Goal: Task Accomplishment & Management: Manage account settings

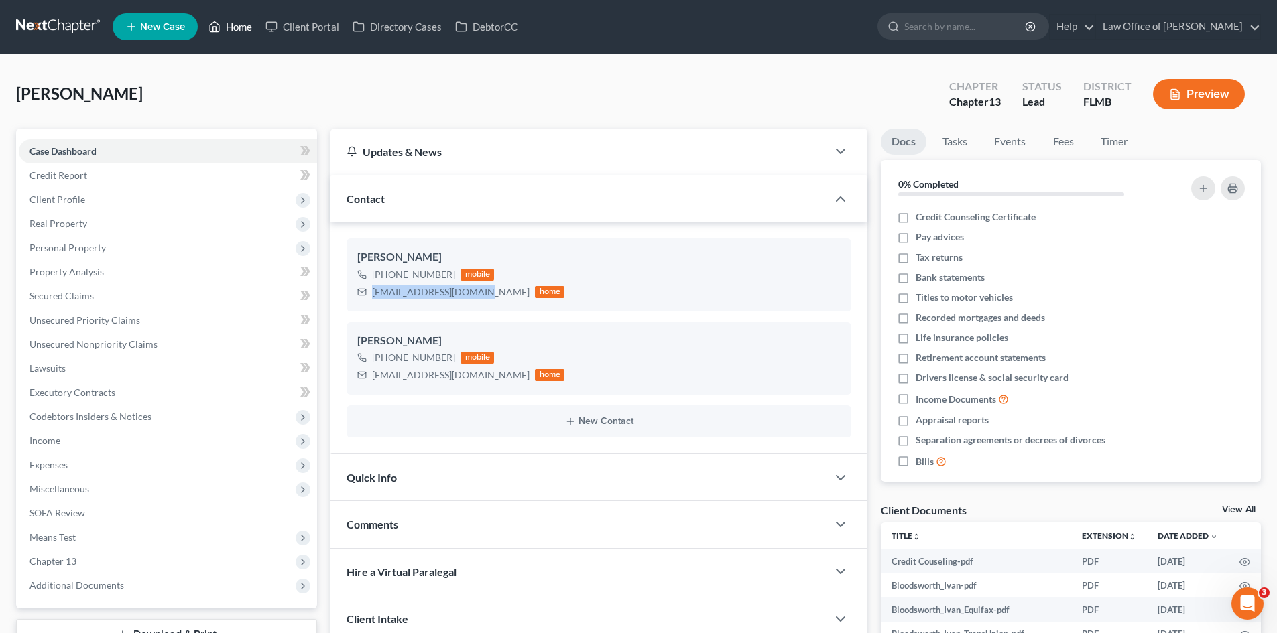
drag, startPoint x: 255, startPoint y: 23, endPoint x: 161, endPoint y: 2, distance: 96.7
click at [255, 22] on link "Home" at bounding box center [230, 27] width 57 height 24
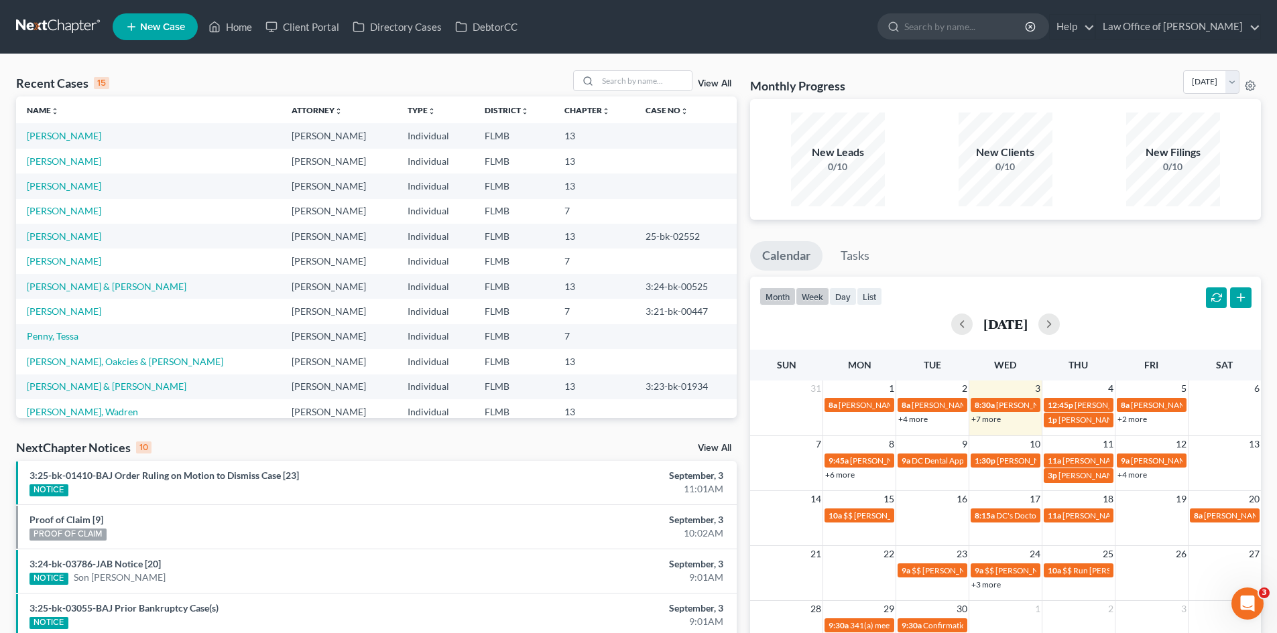
click at [815, 296] on button "week" at bounding box center [812, 296] width 34 height 18
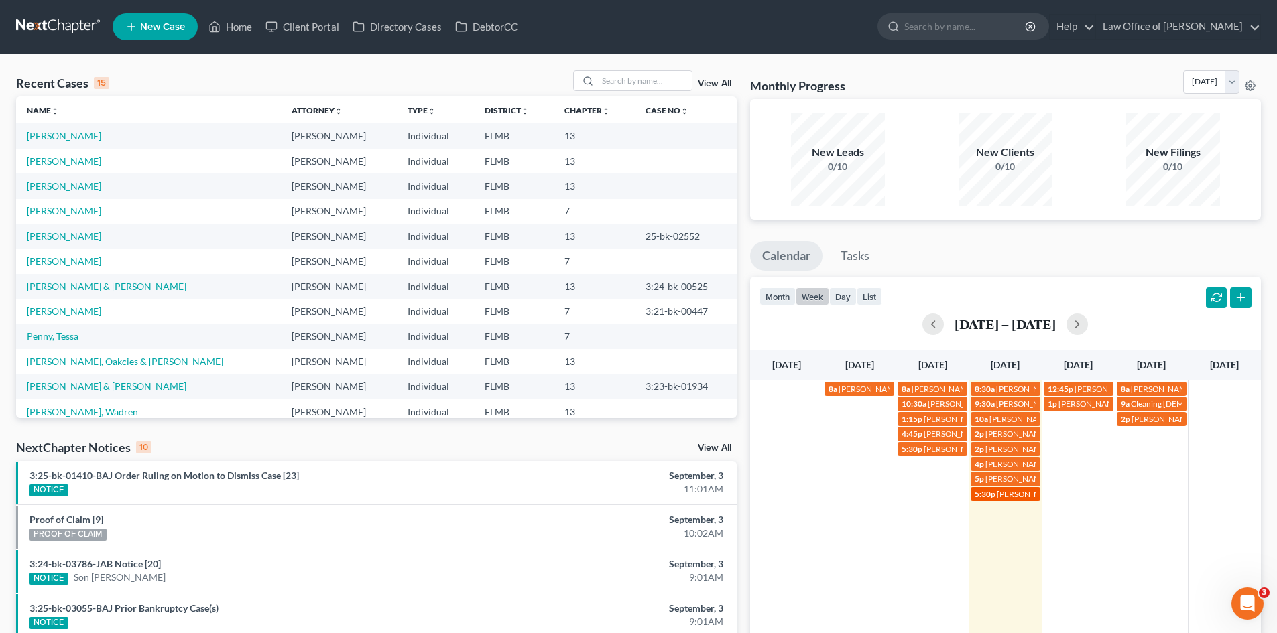
click at [1011, 498] on span "[PERSON_NAME] [PHONE_NUMBER]" at bounding box center [1064, 494] width 135 height 10
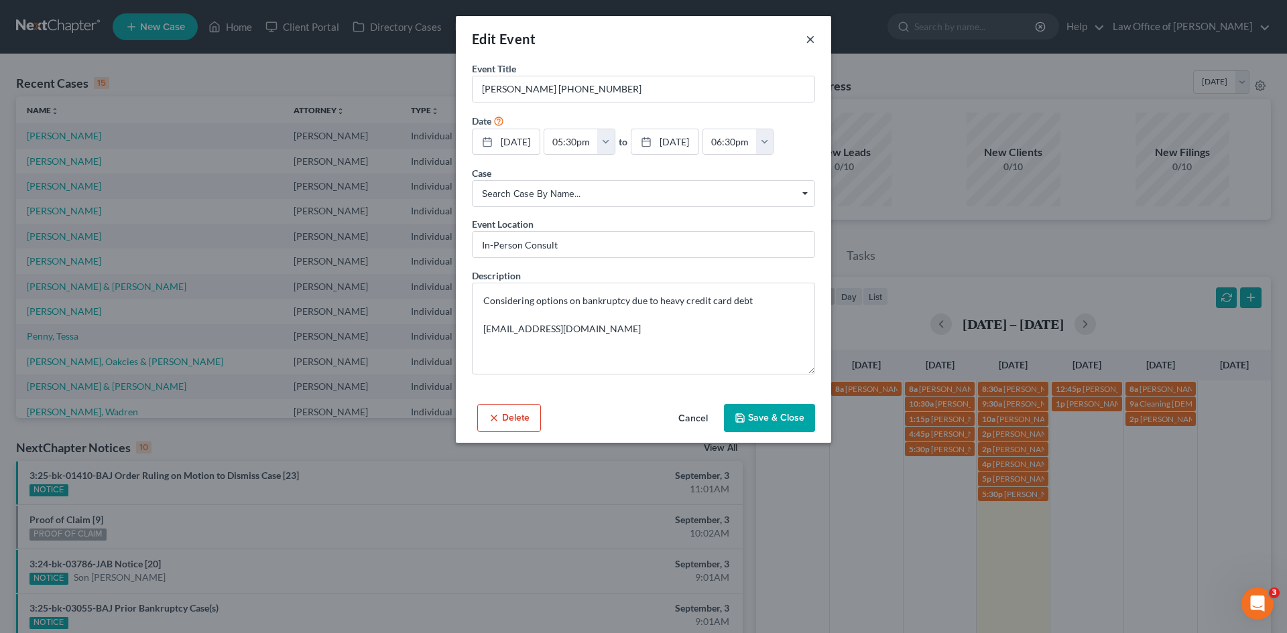
click at [808, 39] on button "×" at bounding box center [810, 39] width 9 height 16
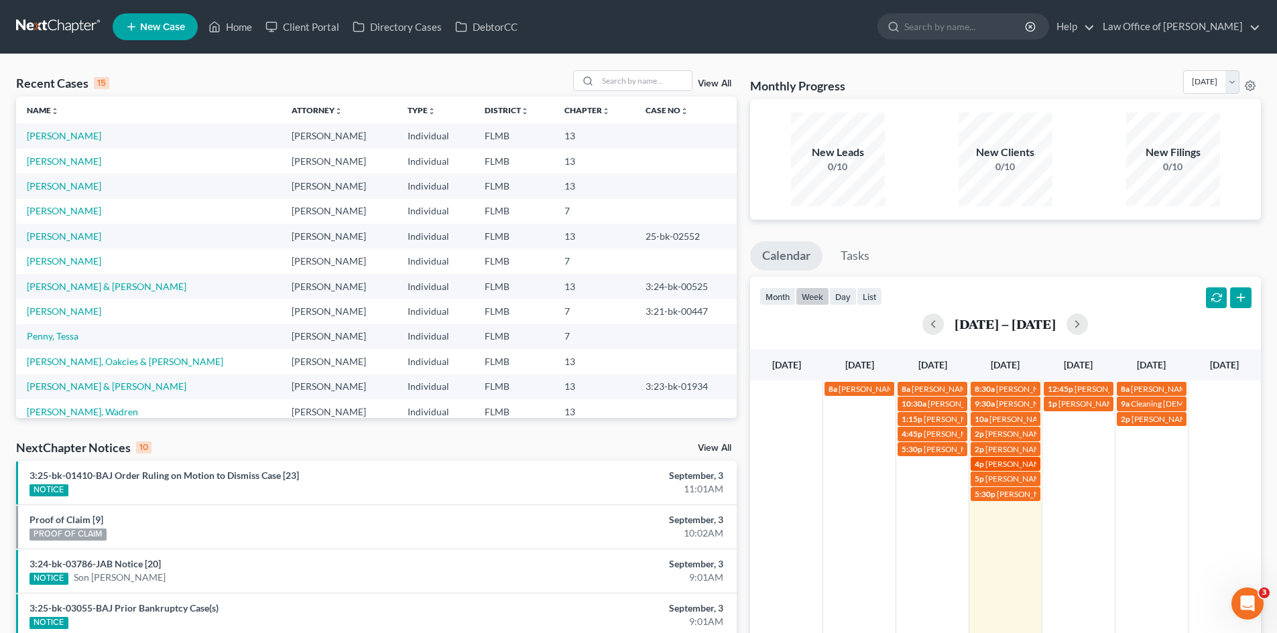
click at [997, 468] on span "[PERSON_NAME]" at bounding box center [1016, 464] width 63 height 10
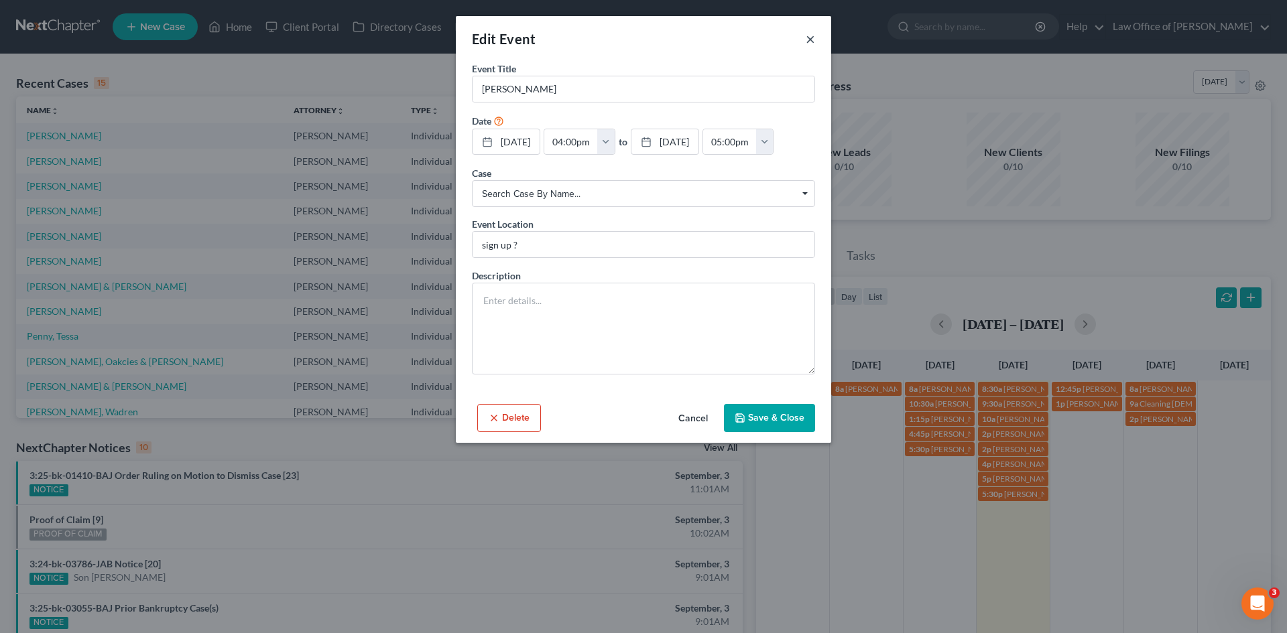
click at [809, 39] on button "×" at bounding box center [810, 39] width 9 height 16
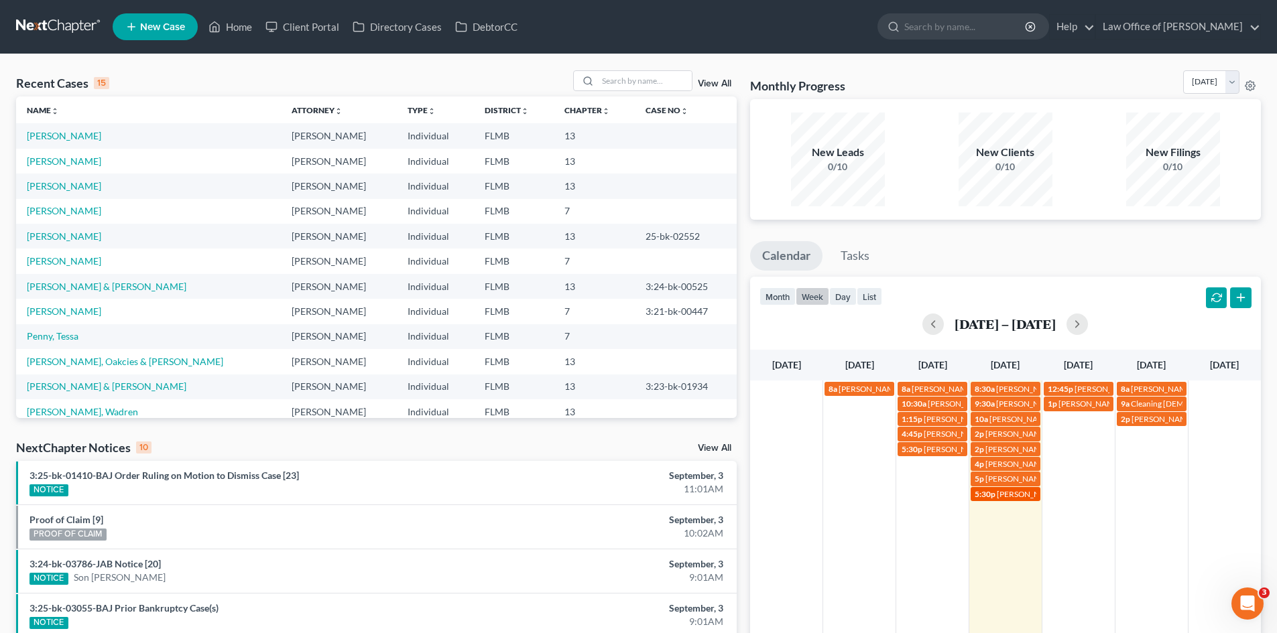
click at [1000, 501] on link "5:30p [PERSON_NAME] [PHONE_NUMBER]" at bounding box center [1005, 494] width 70 height 14
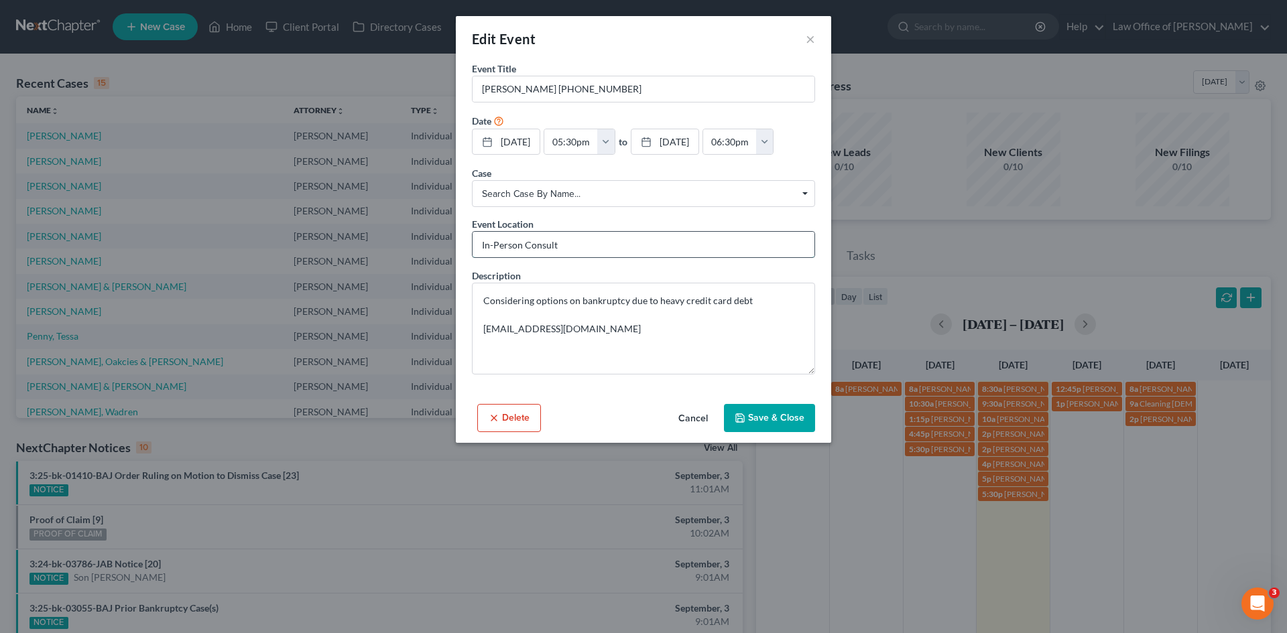
click at [474, 237] on input "In-Person Consult" at bounding box center [643, 244] width 342 height 25
drag, startPoint x: 525, startPoint y: 245, endPoint x: 478, endPoint y: 244, distance: 47.6
click at [478, 244] on input "In-Person Consult" at bounding box center [643, 244] width 342 height 25
type input "Phone Consult"
click at [775, 423] on button "Save & Close" at bounding box center [769, 418] width 91 height 28
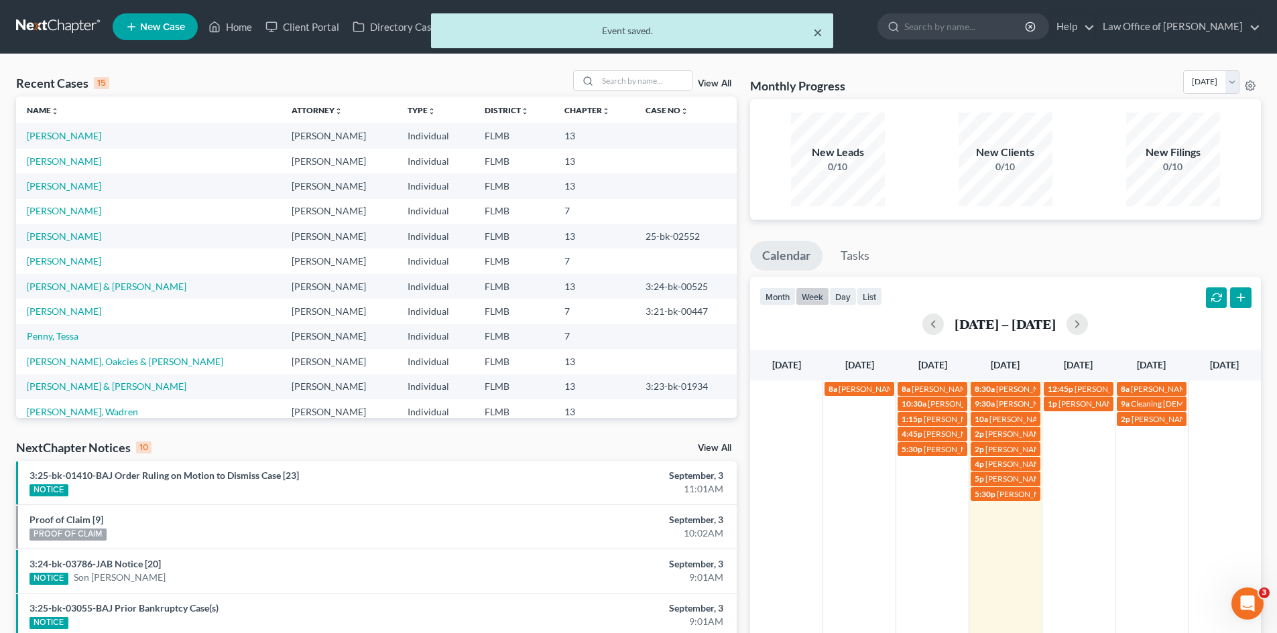
click at [818, 28] on button "×" at bounding box center [817, 32] width 9 height 16
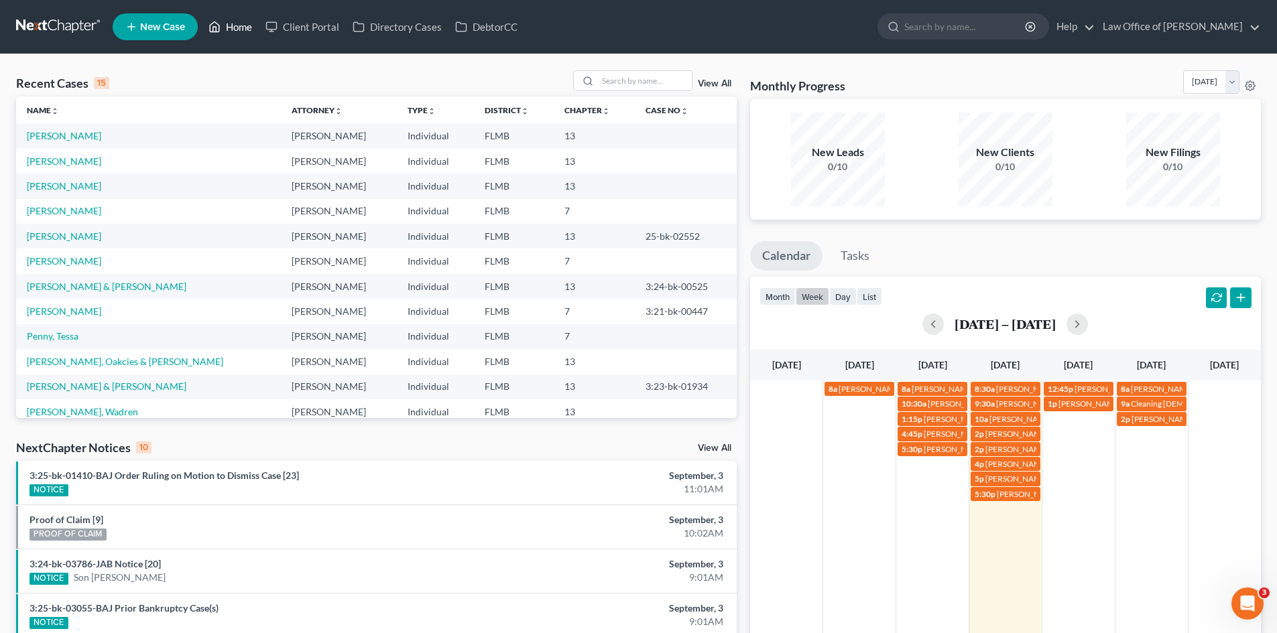
click at [235, 27] on link "Home" at bounding box center [230, 27] width 57 height 24
click at [649, 86] on input "search" at bounding box center [645, 80] width 94 height 19
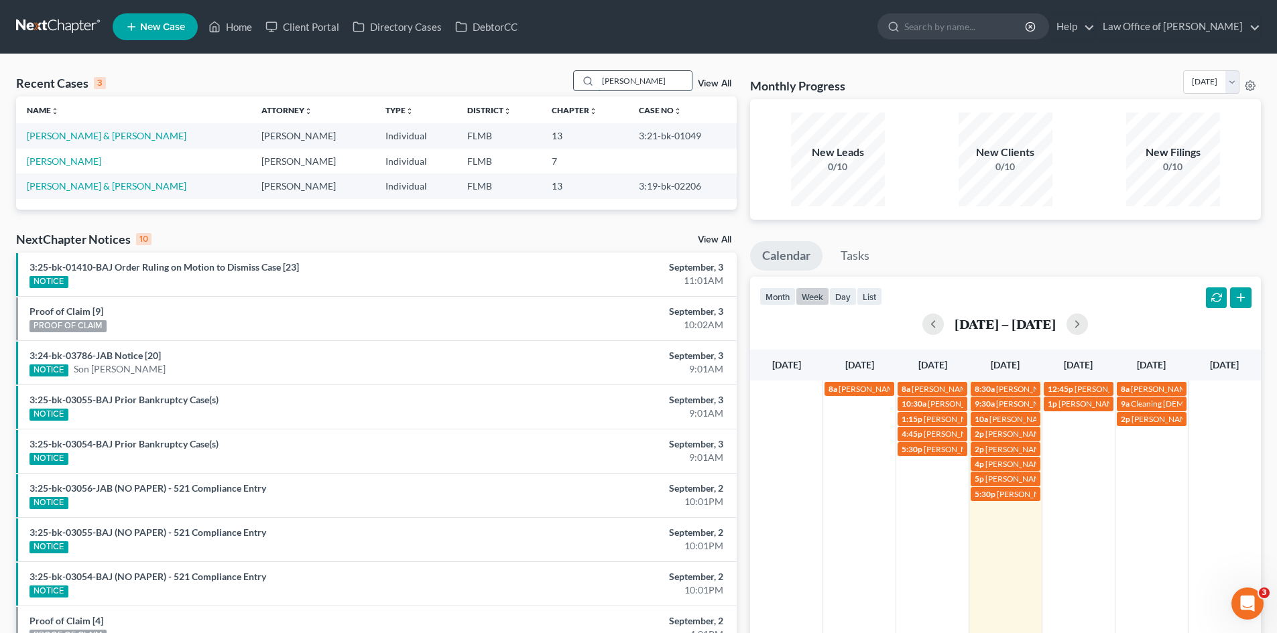
type input "[PERSON_NAME]"
click at [58, 164] on link "[PERSON_NAME]" at bounding box center [64, 160] width 74 height 11
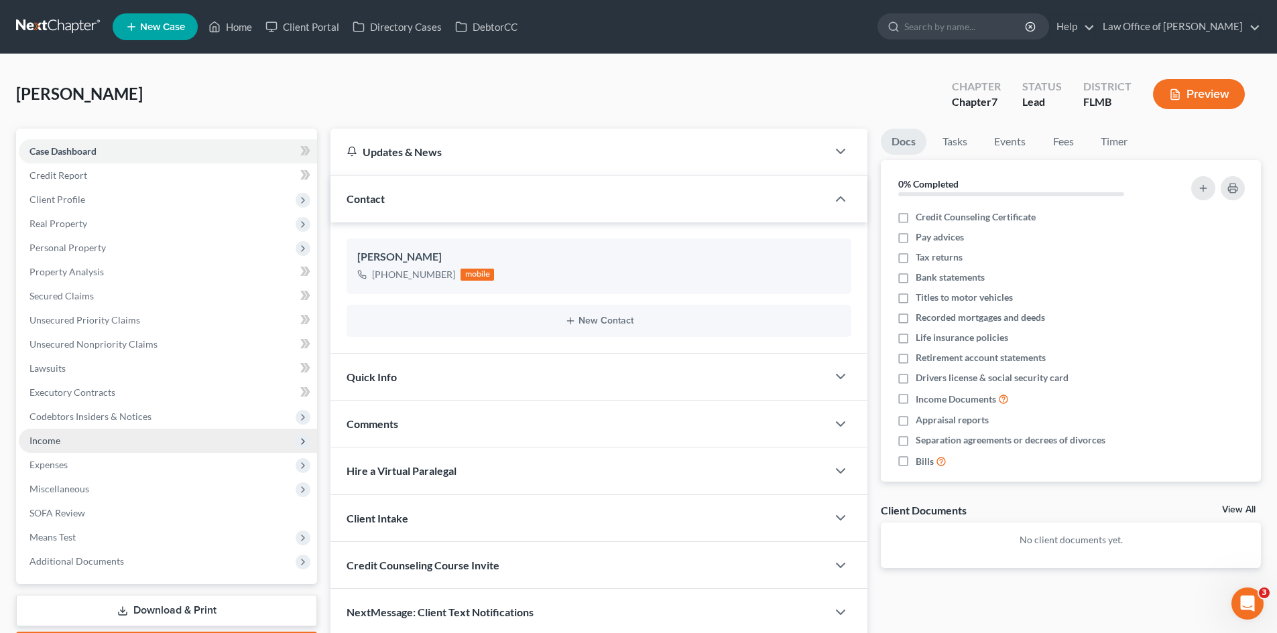
click at [78, 444] on span "Income" at bounding box center [168, 441] width 298 height 24
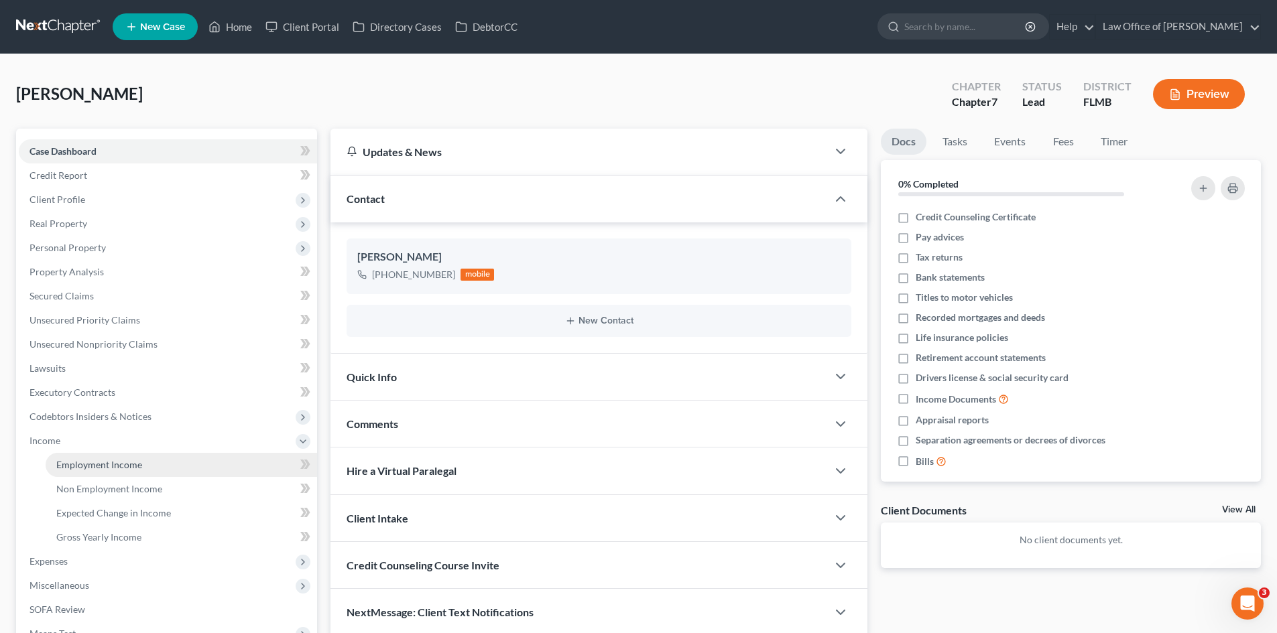
click at [82, 466] on span "Employment Income" at bounding box center [99, 464] width 86 height 11
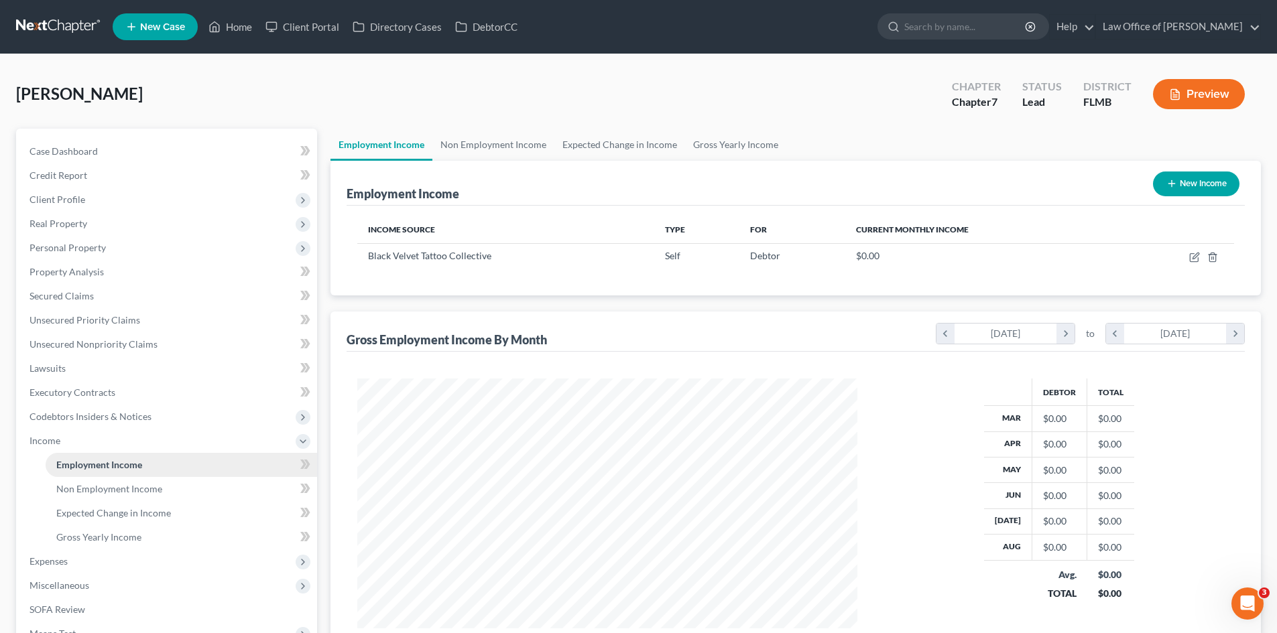
scroll to position [250, 527]
click at [63, 155] on span "Case Dashboard" at bounding box center [63, 150] width 68 height 11
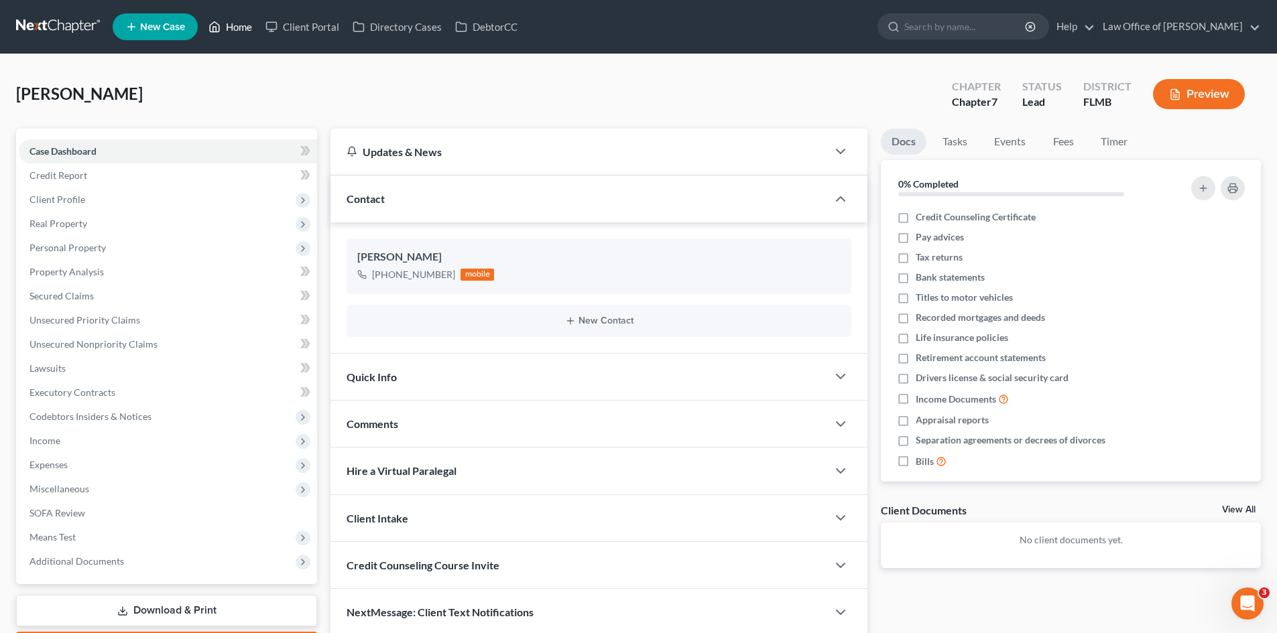
click at [223, 36] on link "Home" at bounding box center [230, 27] width 57 height 24
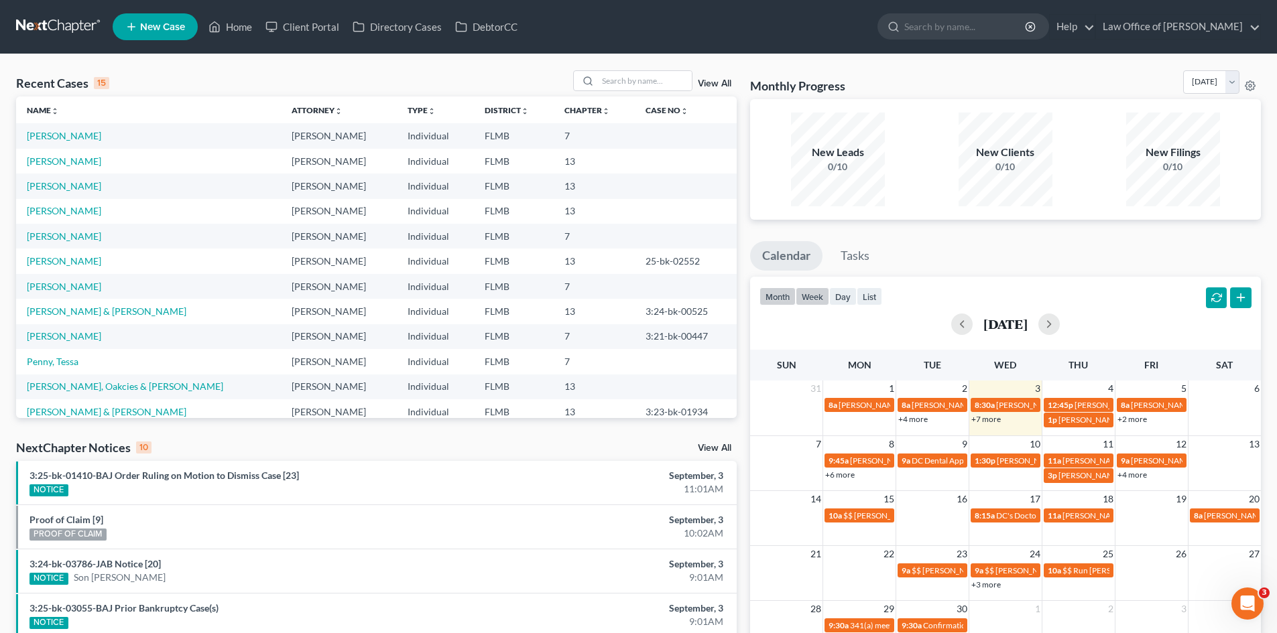
click at [812, 297] on button "week" at bounding box center [812, 296] width 34 height 18
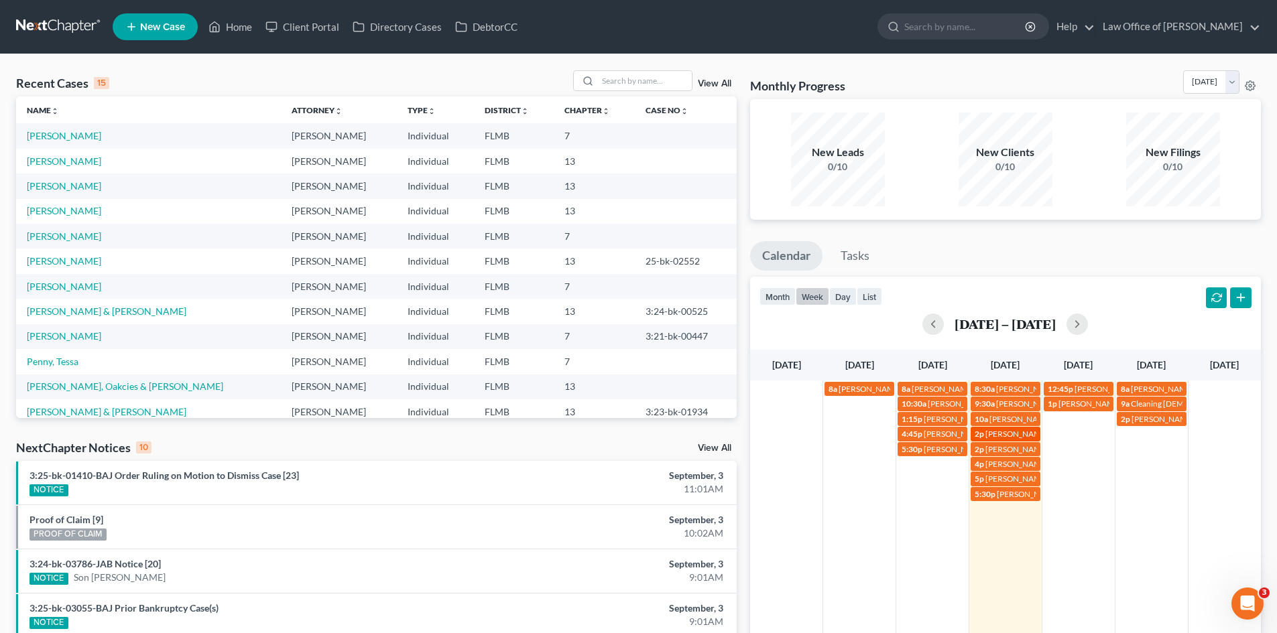
click at [1031, 432] on span "[PERSON_NAME] 1k down; [EMAIL_ADDRESS][DOMAIN_NAME]" at bounding box center [1101, 434] width 232 height 10
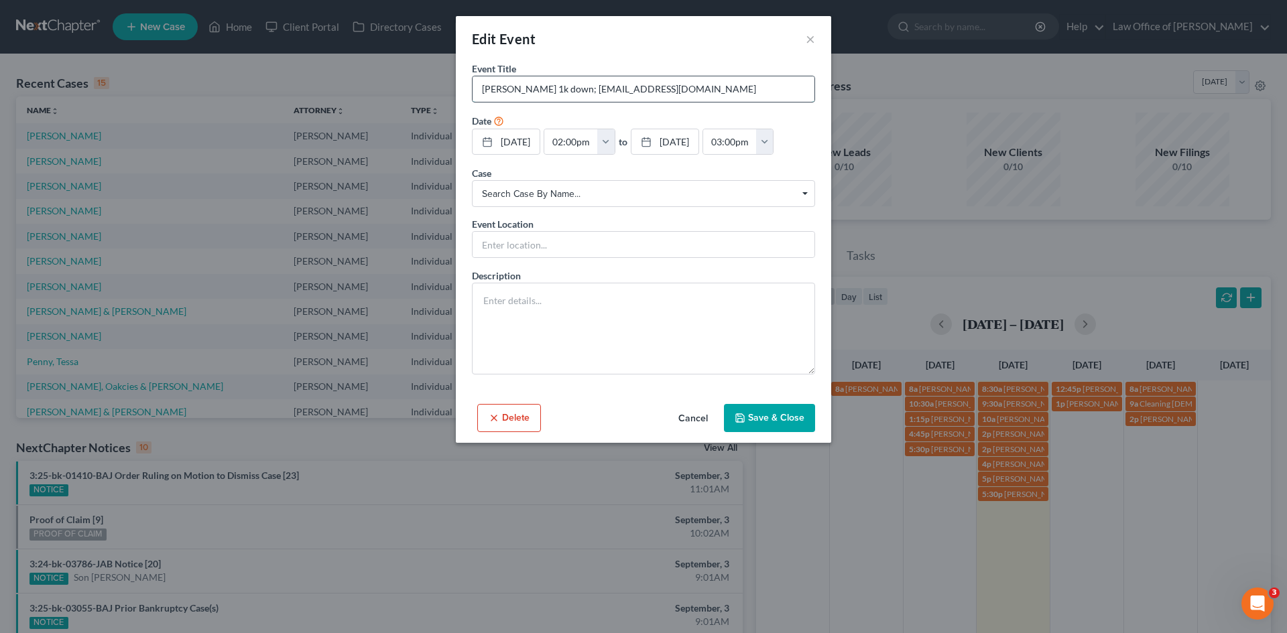
click at [481, 89] on input "[PERSON_NAME] 1k down; [EMAIL_ADDRESS][DOMAIN_NAME]" at bounding box center [643, 88] width 342 height 25
type input "Cancel: [PERSON_NAME] 1k down; [EMAIL_ADDRESS][DOMAIN_NAME]"
click at [762, 419] on button "Save & Close" at bounding box center [769, 418] width 91 height 28
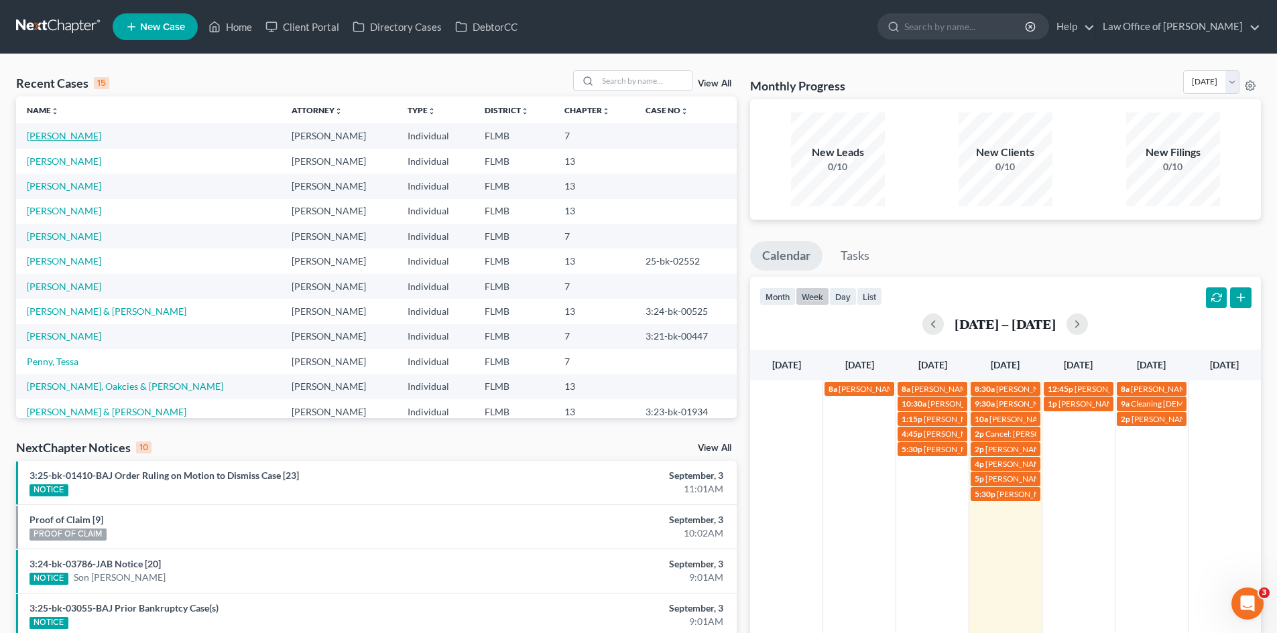
click at [84, 132] on link "[PERSON_NAME]" at bounding box center [64, 135] width 74 height 11
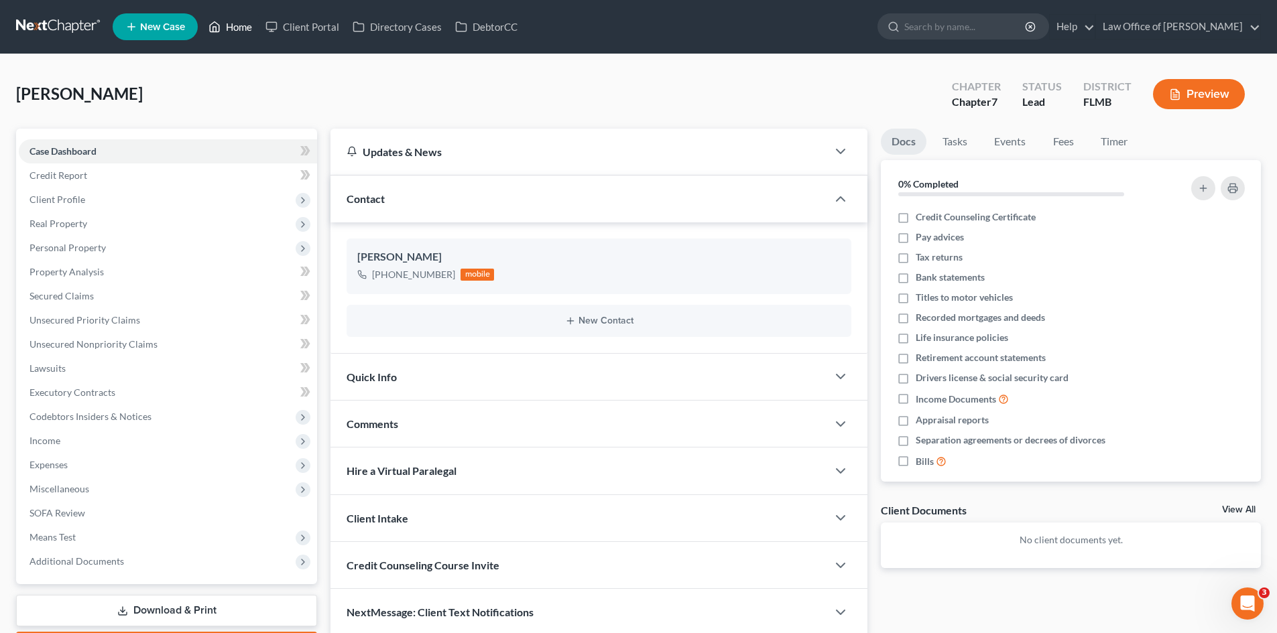
click at [243, 23] on link "Home" at bounding box center [230, 27] width 57 height 24
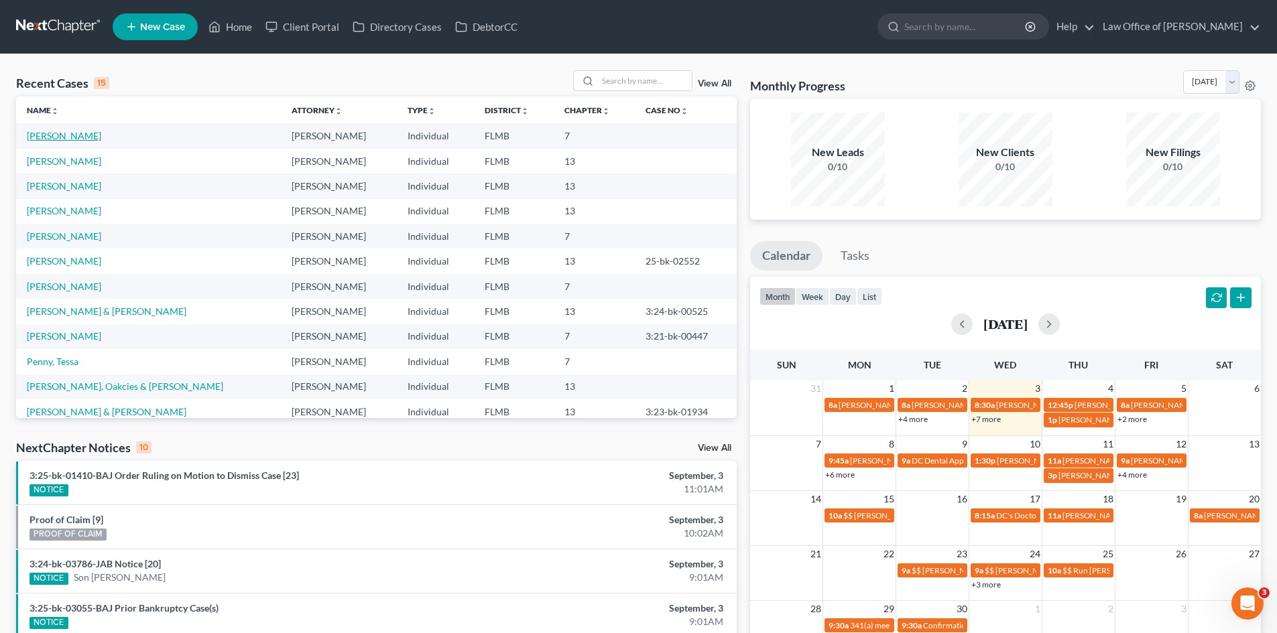
click at [54, 131] on link "[PERSON_NAME]" at bounding box center [64, 135] width 74 height 11
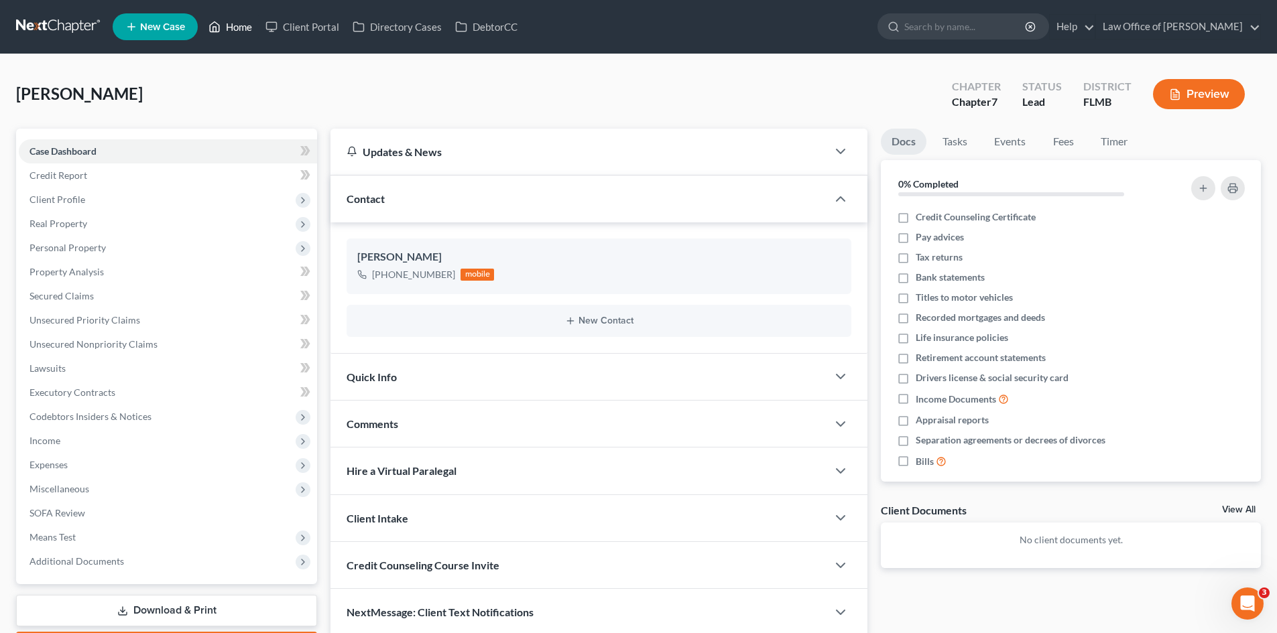
drag, startPoint x: 246, startPoint y: 16, endPoint x: 235, endPoint y: 21, distance: 12.3
click at [246, 16] on link "Home" at bounding box center [230, 27] width 57 height 24
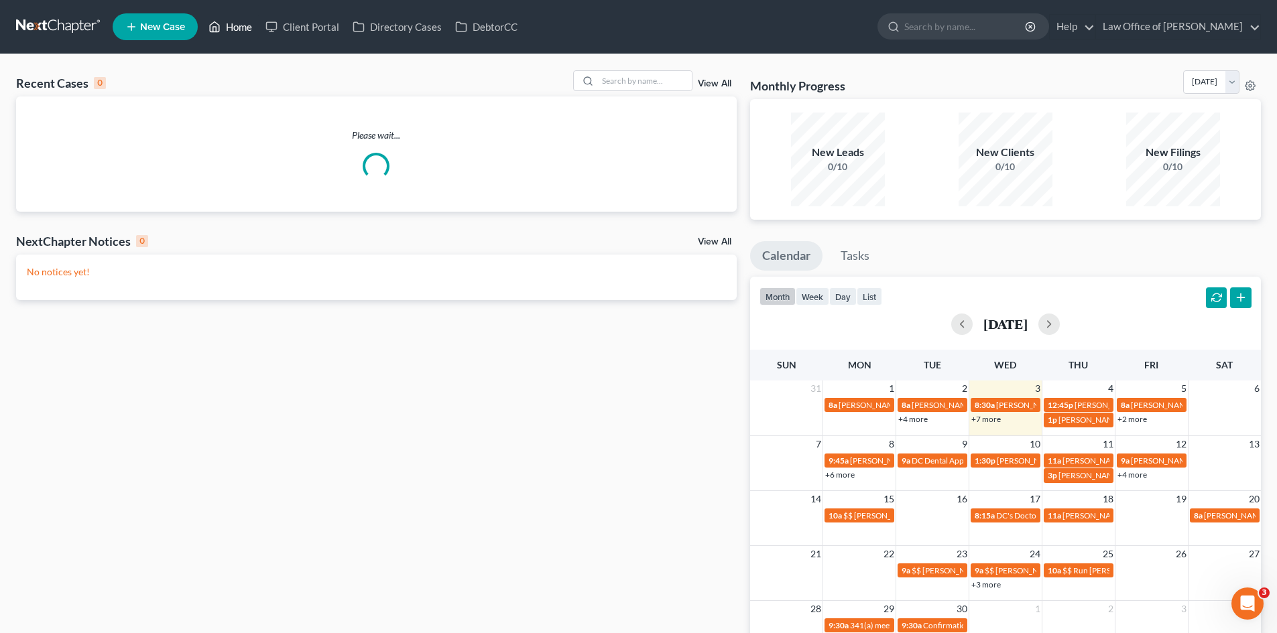
click at [235, 21] on link "Home" at bounding box center [230, 27] width 57 height 24
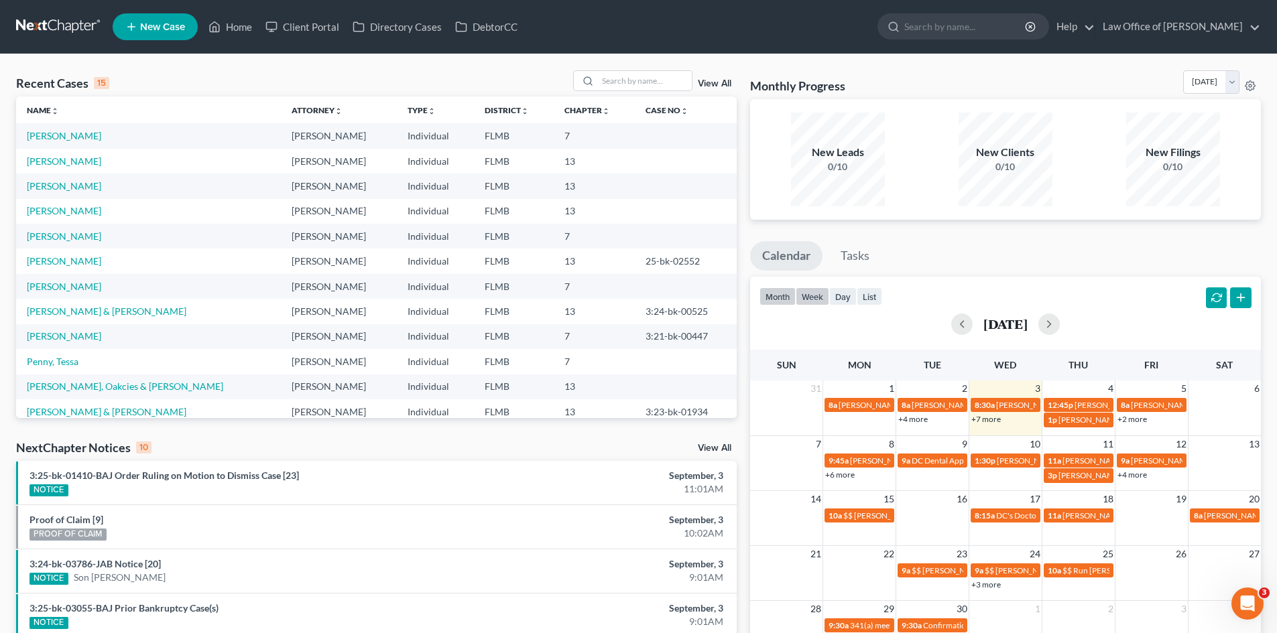
click at [810, 292] on button "week" at bounding box center [812, 296] width 34 height 18
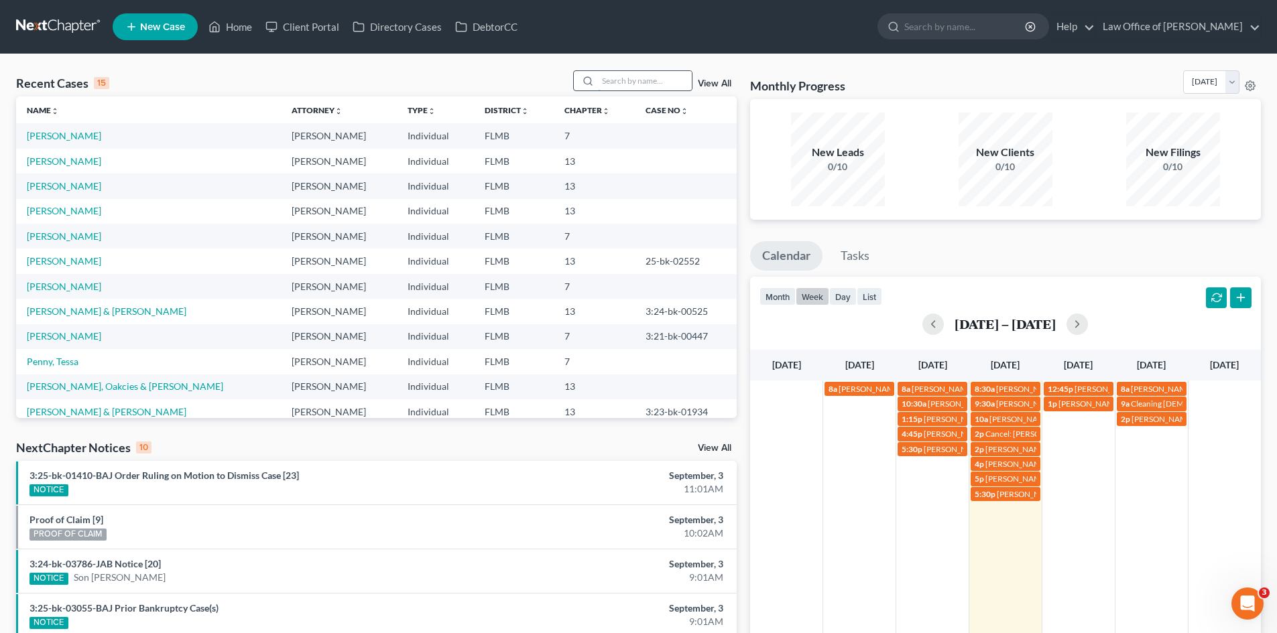
click at [615, 86] on input "search" at bounding box center [645, 80] width 94 height 19
type input "[PERSON_NAME]"
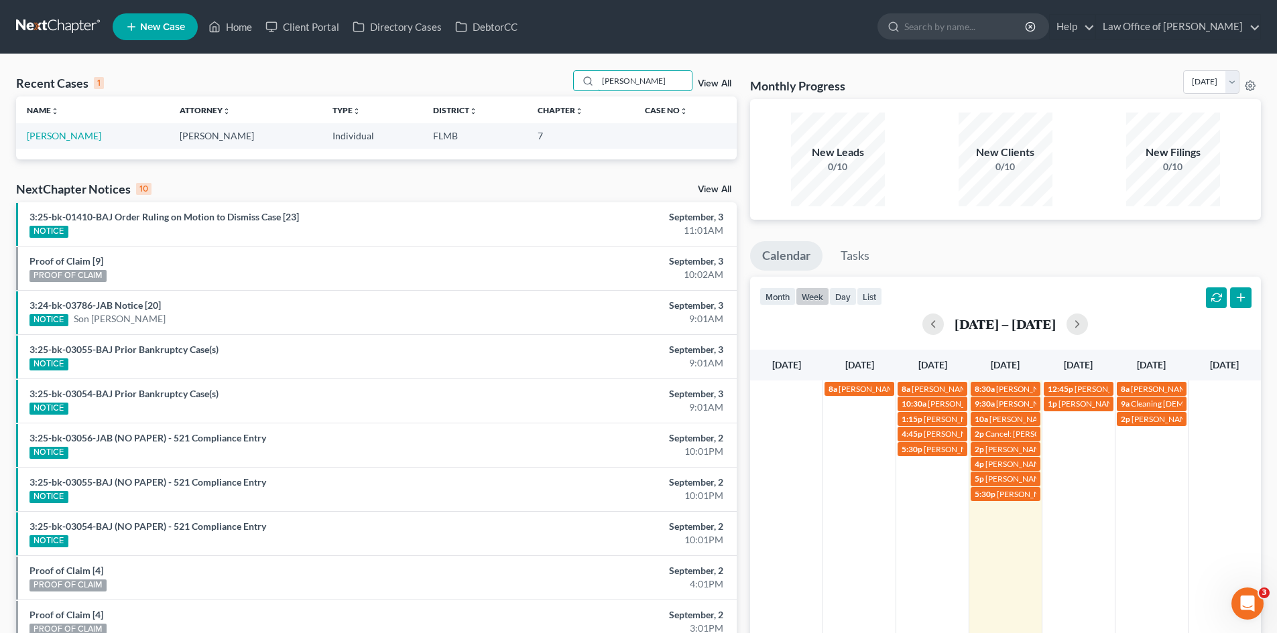
drag, startPoint x: 643, startPoint y: 80, endPoint x: 564, endPoint y: 78, distance: 79.1
click at [564, 78] on div "Recent Cases 1 [PERSON_NAME] View All" at bounding box center [376, 83] width 720 height 26
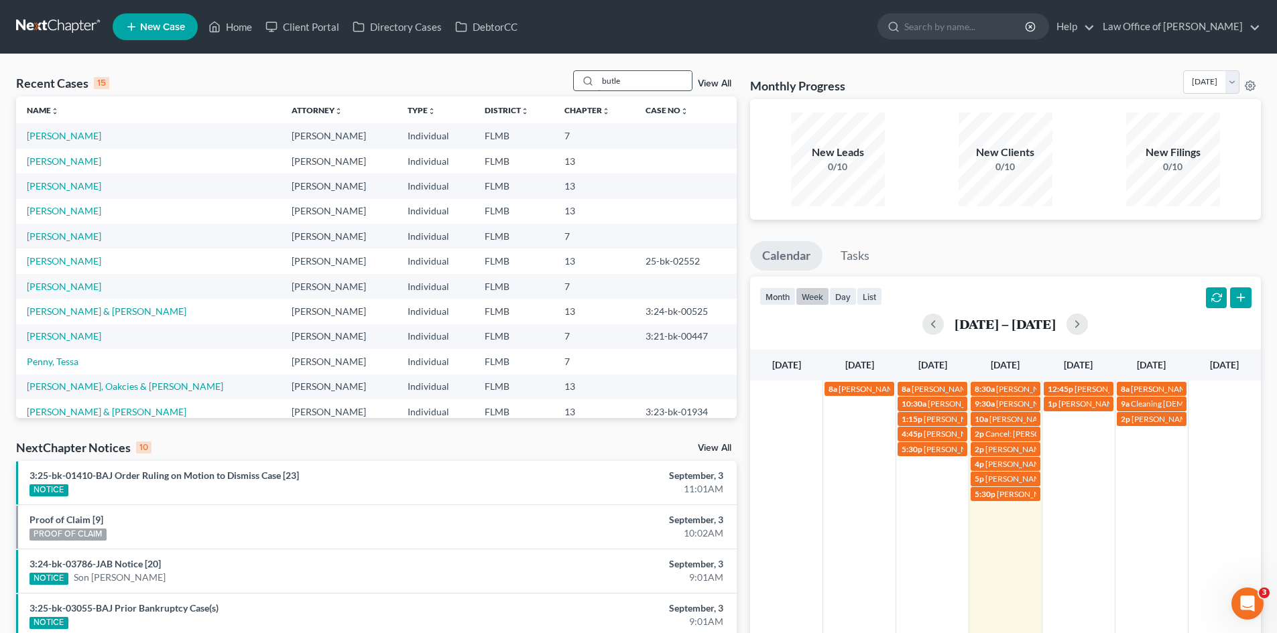
type input "[PERSON_NAME]"
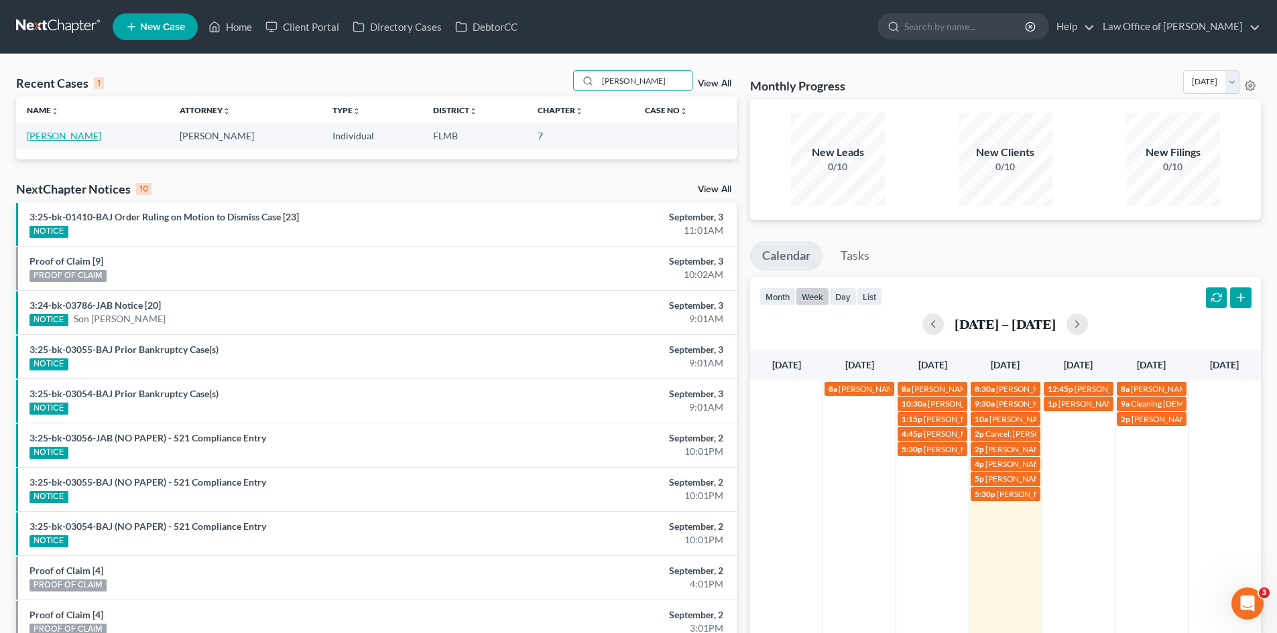
click at [66, 134] on link "[PERSON_NAME]" at bounding box center [64, 135] width 74 height 11
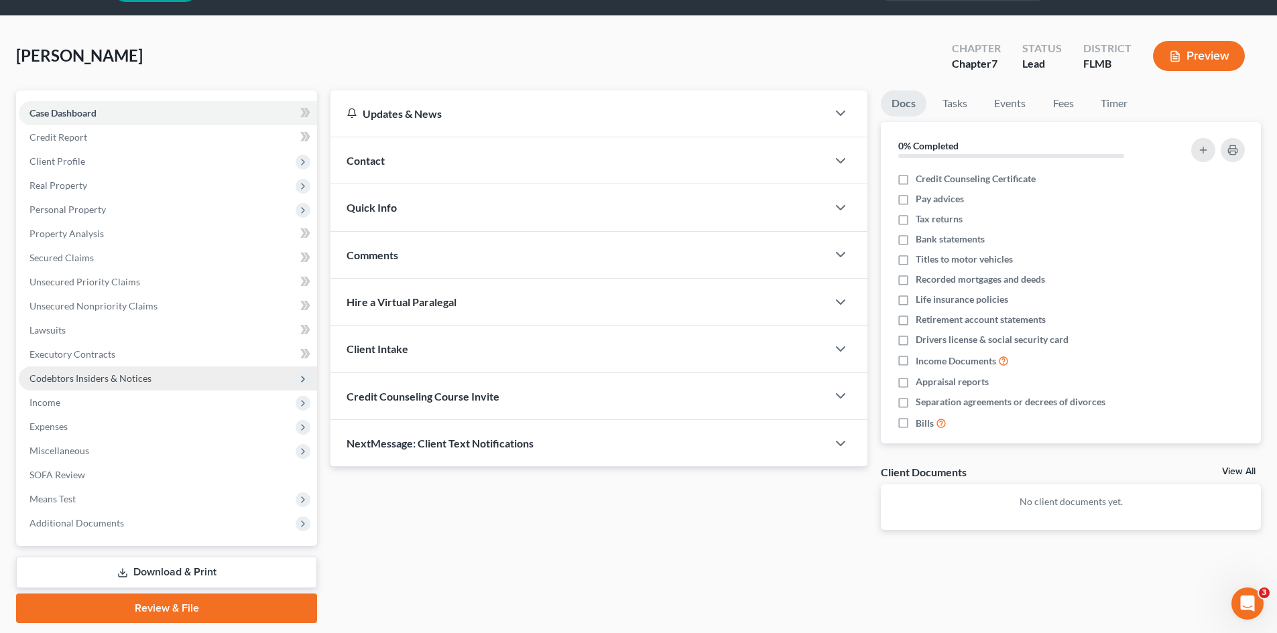
scroll to position [79, 0]
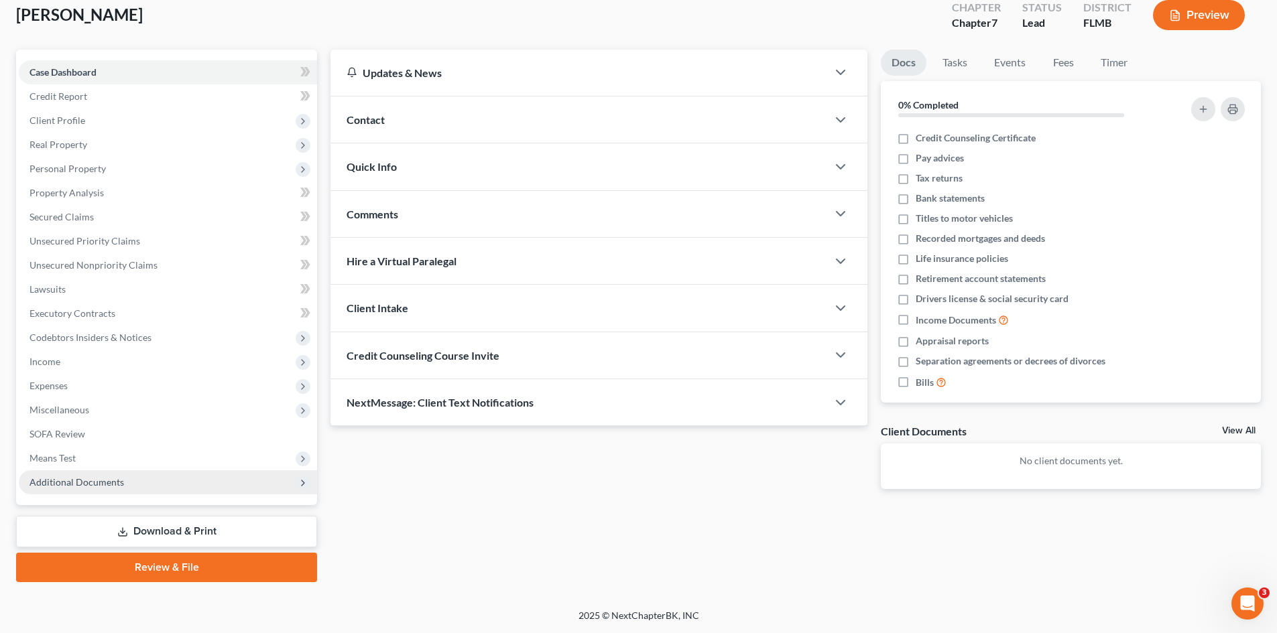
click at [103, 481] on span "Additional Documents" at bounding box center [76, 481] width 94 height 11
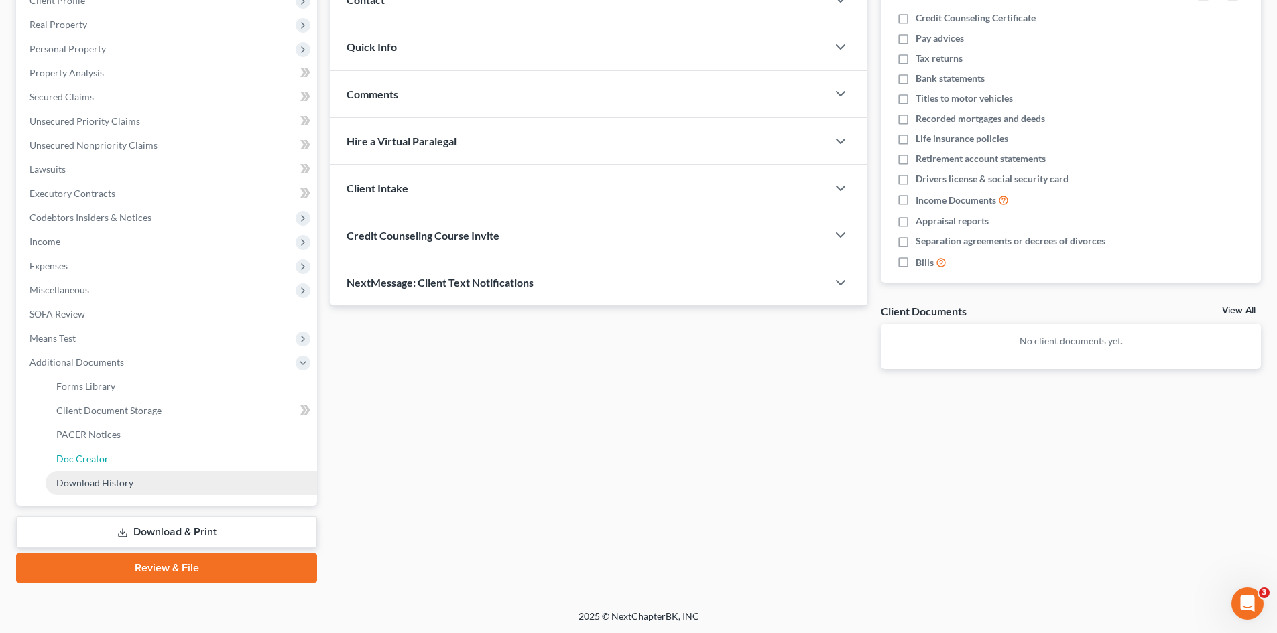
scroll to position [200, 0]
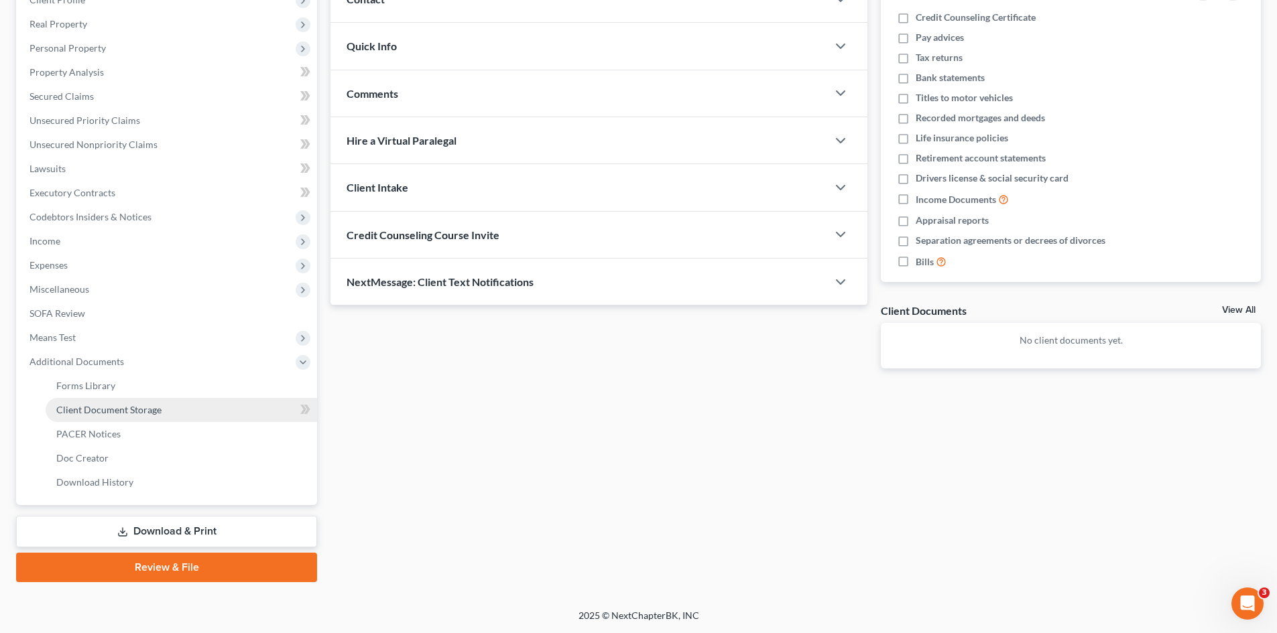
click at [138, 401] on link "Client Document Storage" at bounding box center [181, 410] width 271 height 24
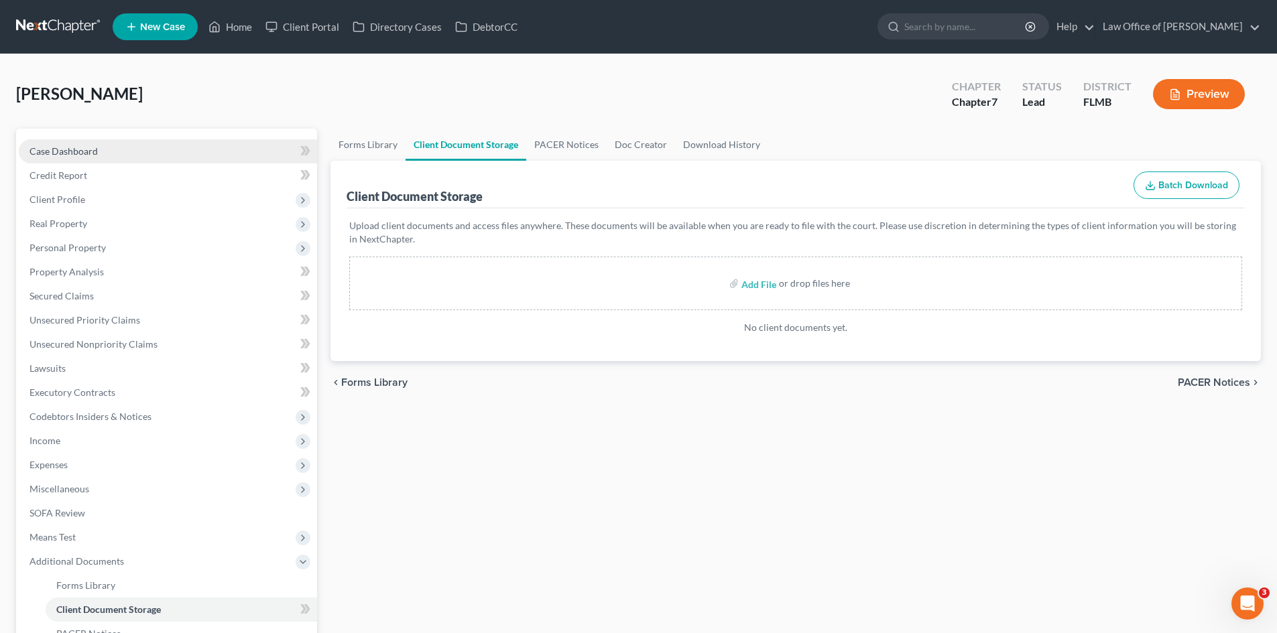
click at [82, 149] on span "Case Dashboard" at bounding box center [63, 150] width 68 height 11
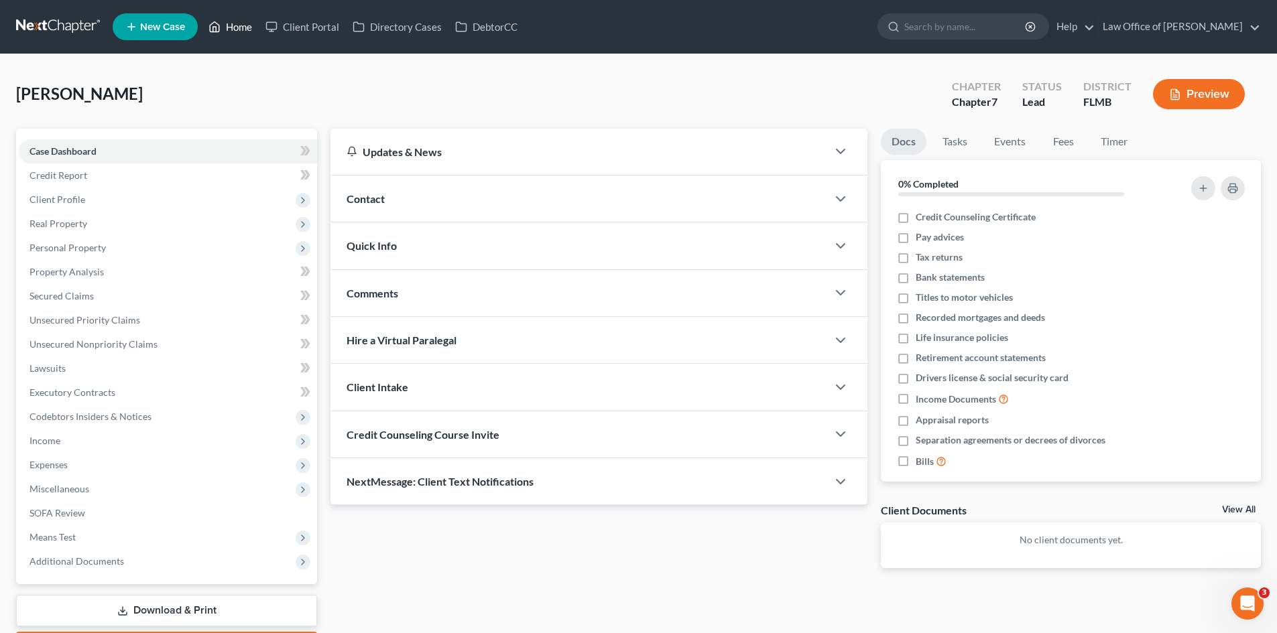
click at [222, 32] on link "Home" at bounding box center [230, 27] width 57 height 24
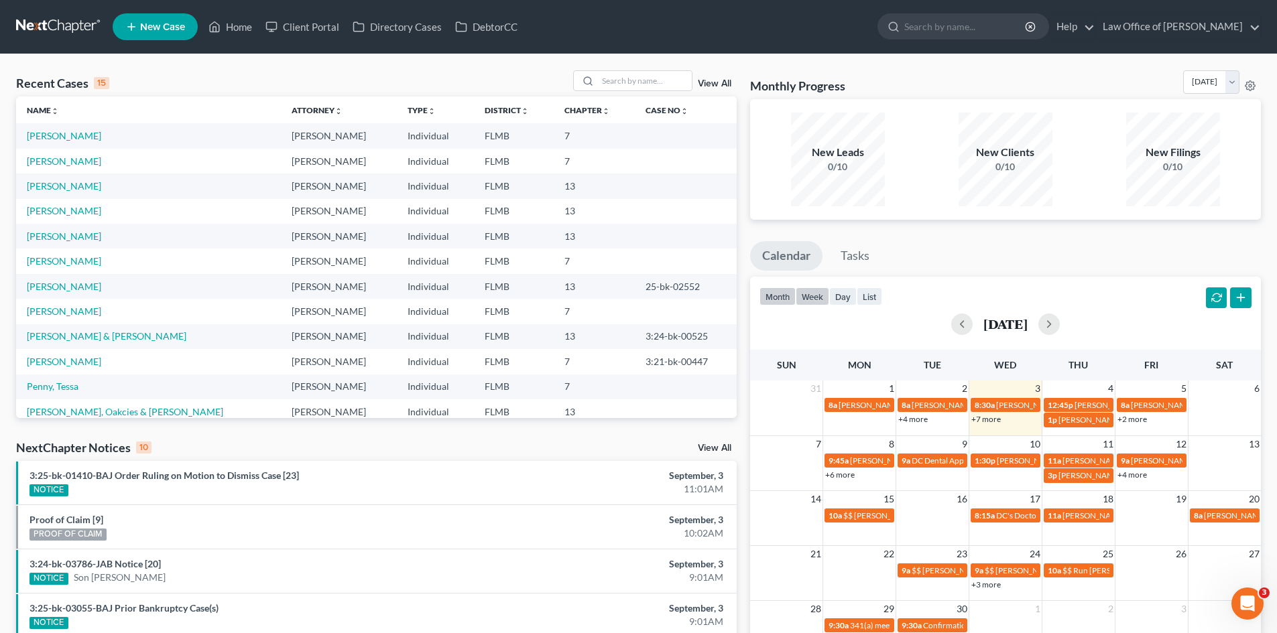
click at [818, 287] on button "week" at bounding box center [812, 296] width 34 height 18
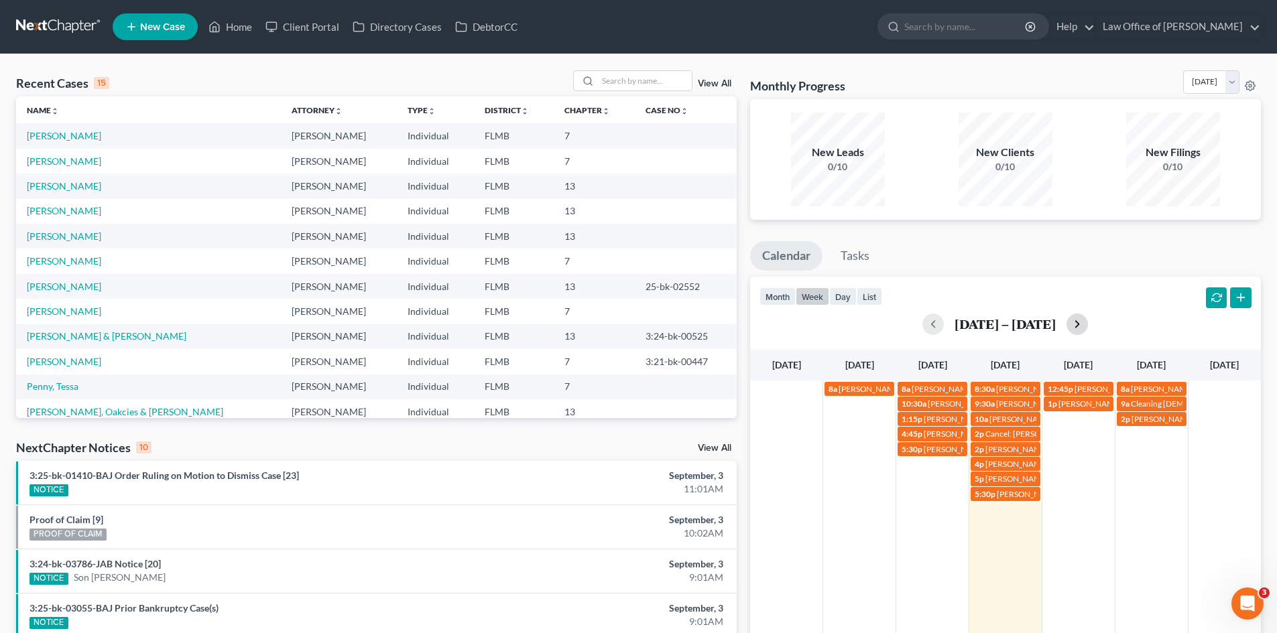
click at [1084, 328] on button "button" at bounding box center [1076, 324] width 21 height 21
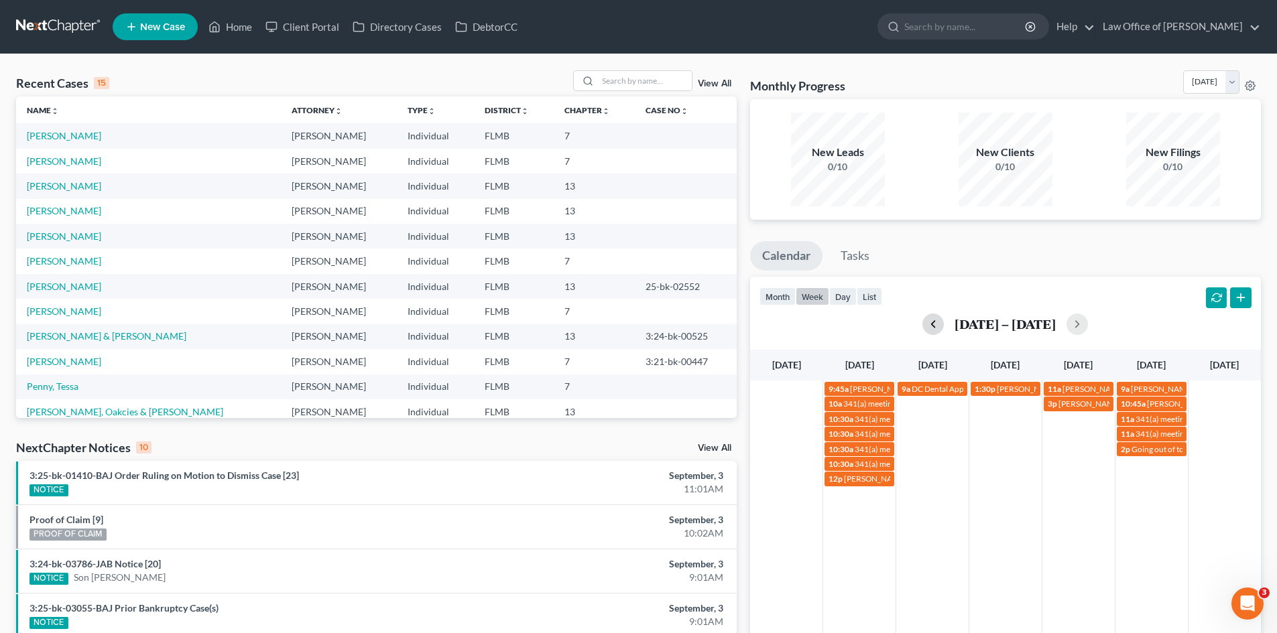
click at [940, 323] on button "button" at bounding box center [932, 324] width 21 height 21
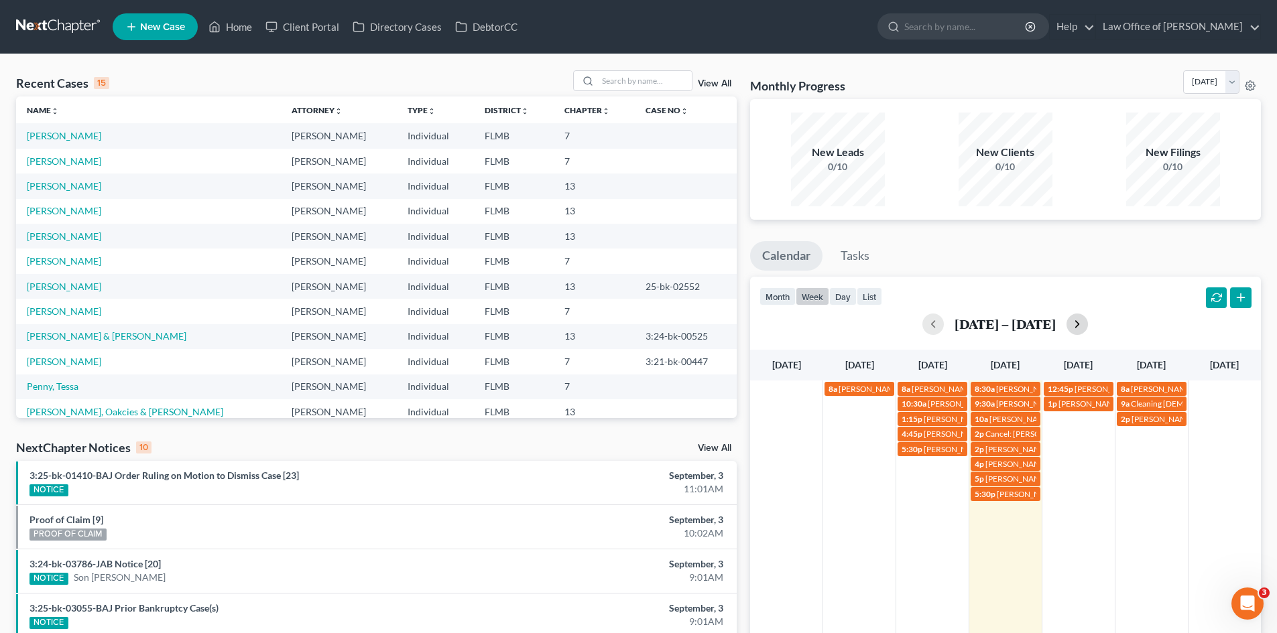
click at [1088, 324] on button "button" at bounding box center [1076, 324] width 21 height 21
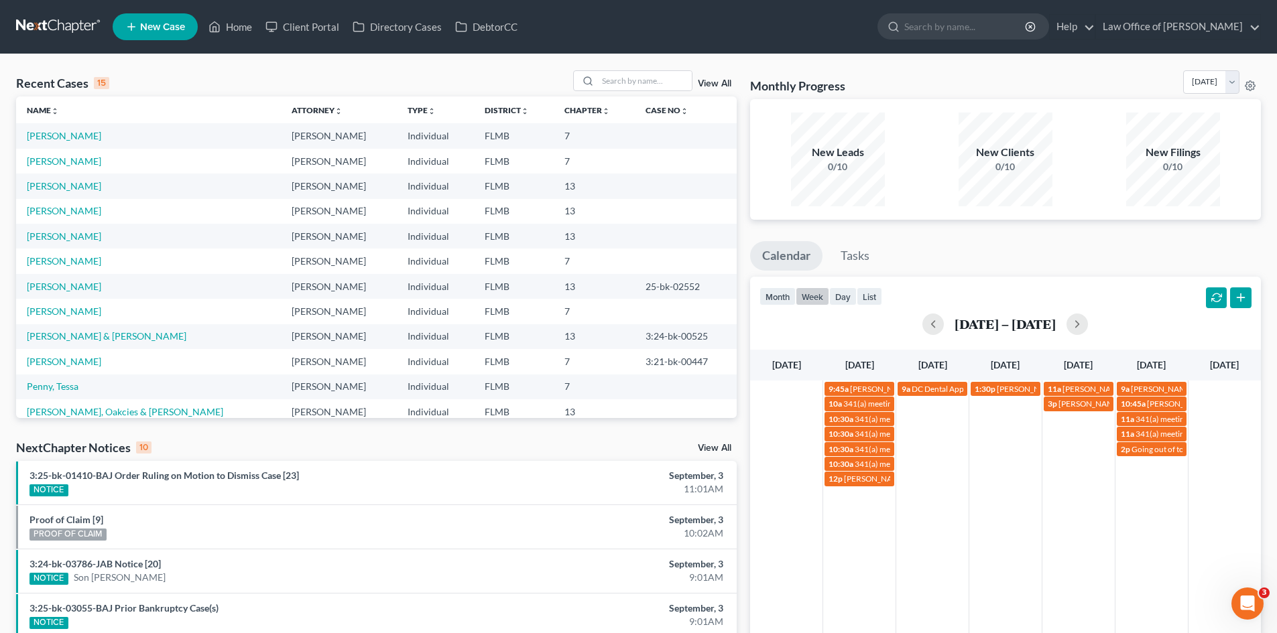
click at [946, 331] on div "[DATE] – [DATE]" at bounding box center [1005, 324] width 492 height 21
click at [940, 328] on button "button" at bounding box center [932, 324] width 21 height 21
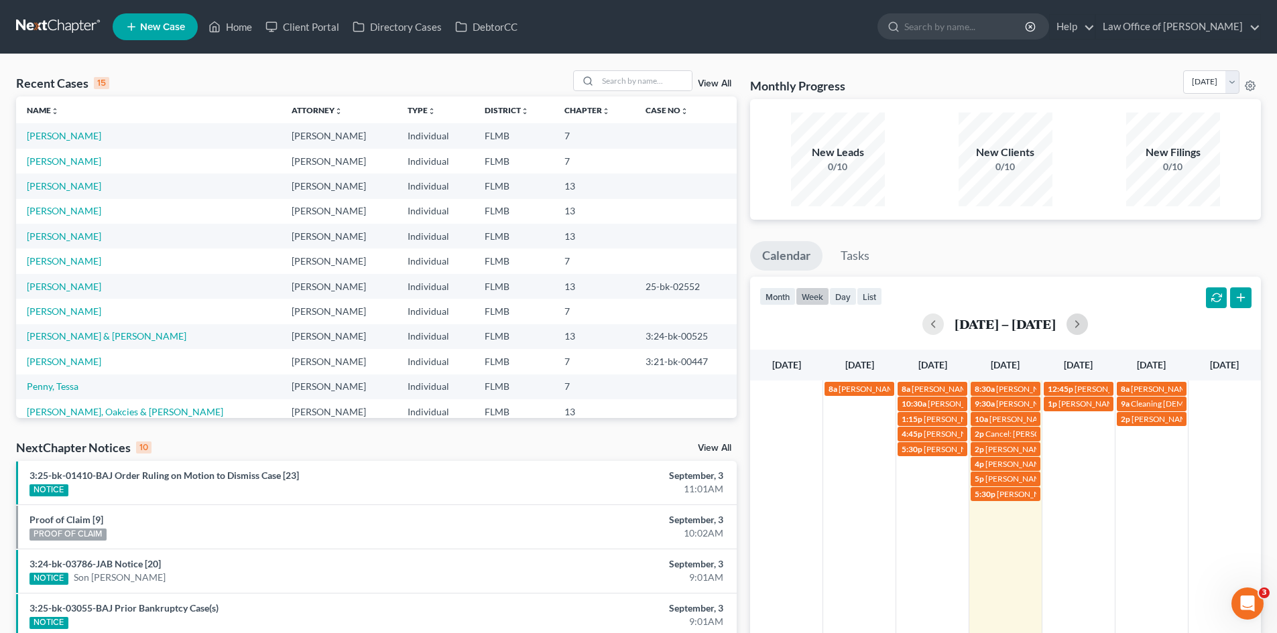
click at [1088, 326] on button "button" at bounding box center [1076, 324] width 21 height 21
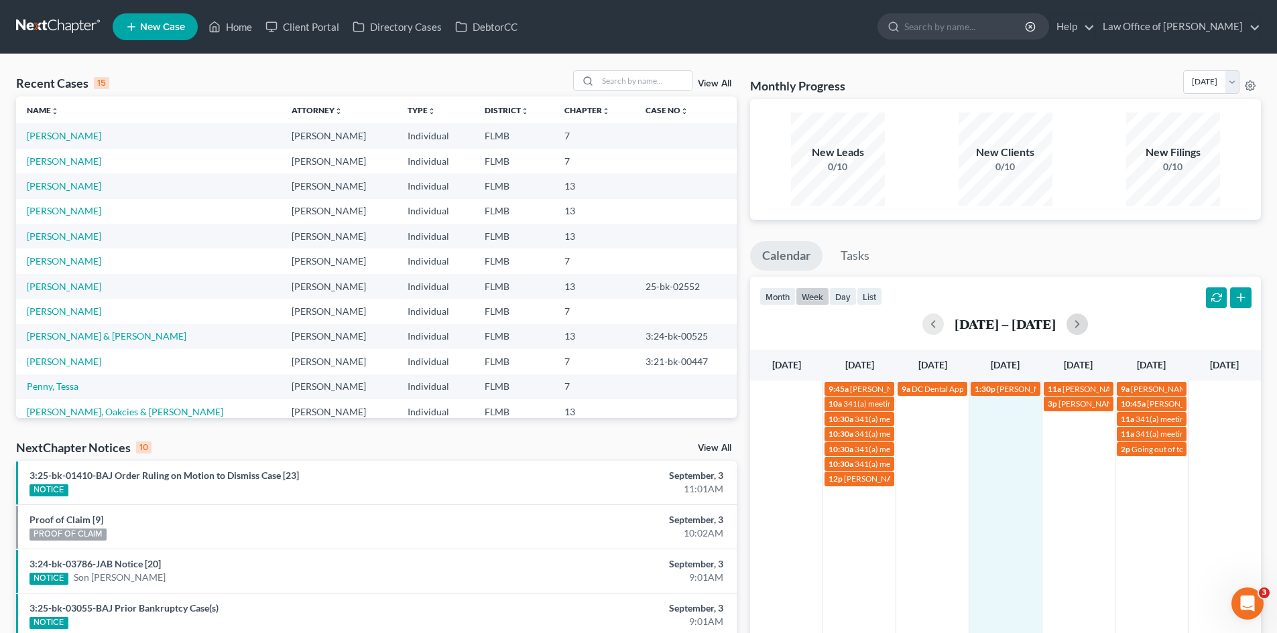
click at [1009, 435] on td "1:30p [PERSON_NAME] [PHONE_NUMBER]" at bounding box center [1004, 434] width 73 height 106
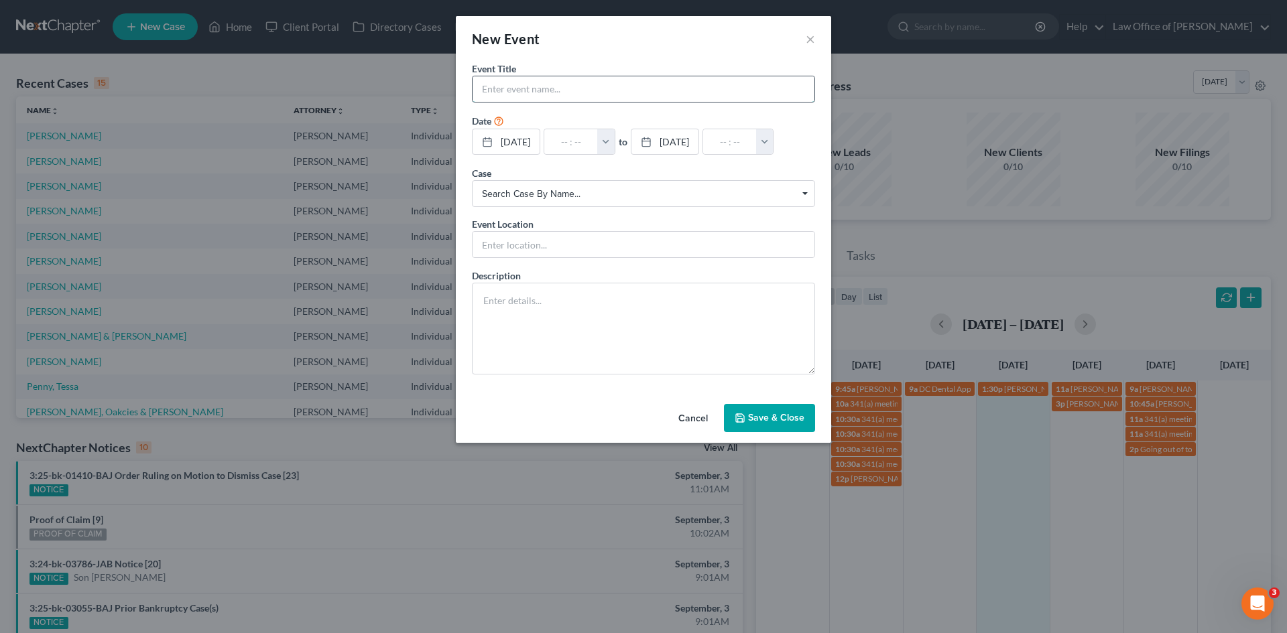
click at [543, 87] on input "text" at bounding box center [643, 88] width 342 height 25
click at [515, 87] on input "text" at bounding box center [643, 88] width 342 height 25
type input "[PERSON_NAME] & [PERSON_NAME]"
click at [575, 141] on input "text" at bounding box center [571, 141] width 54 height 25
type input "9"
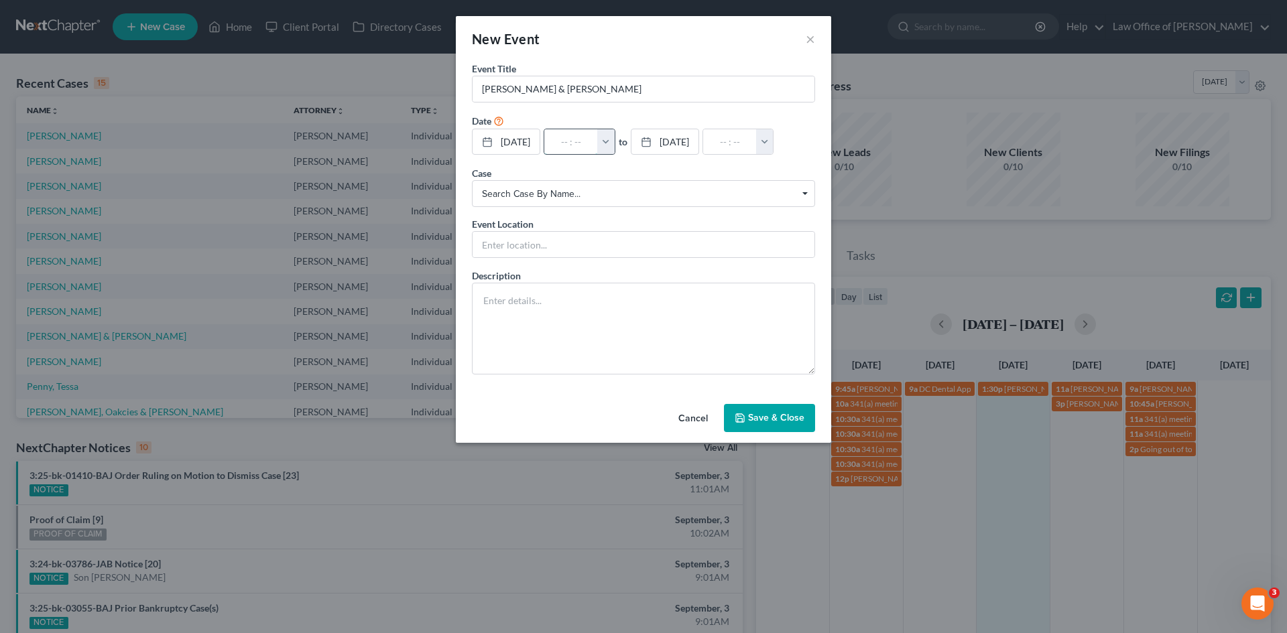
type input "01:00am"
type input "9:"
type input "10:00am"
type input "9:0"
type input "01:00am"
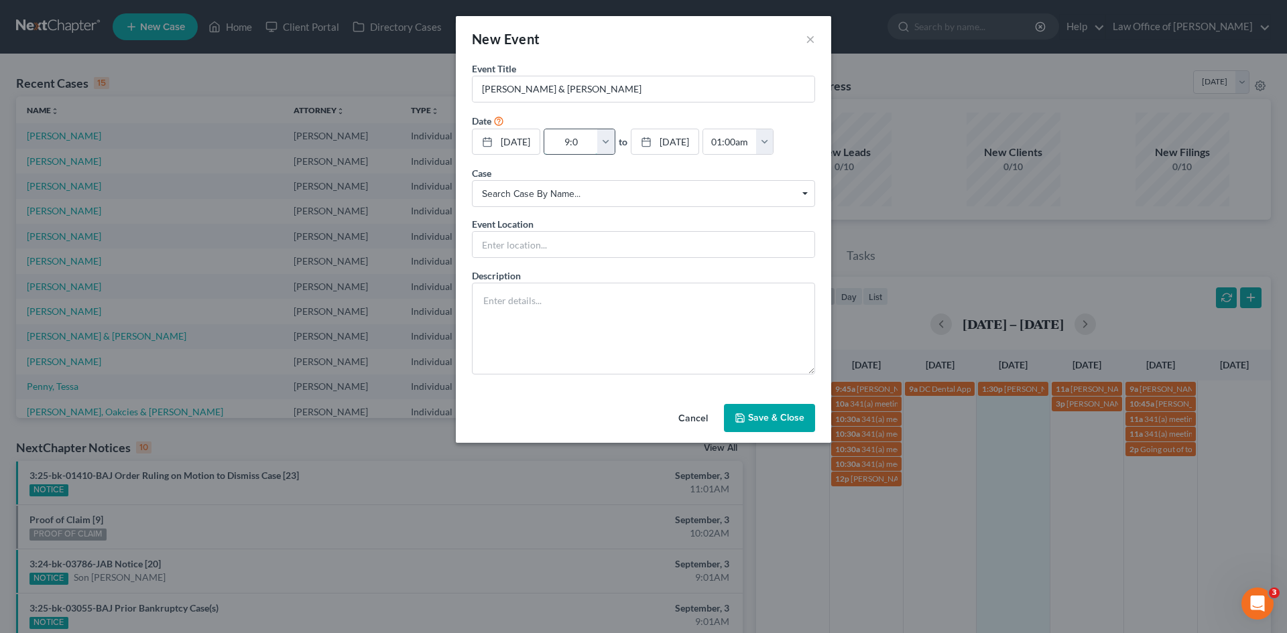
type input "9:00"
type input "10:00am"
type input "9:00m"
type input "01:00am"
type input "9:00"
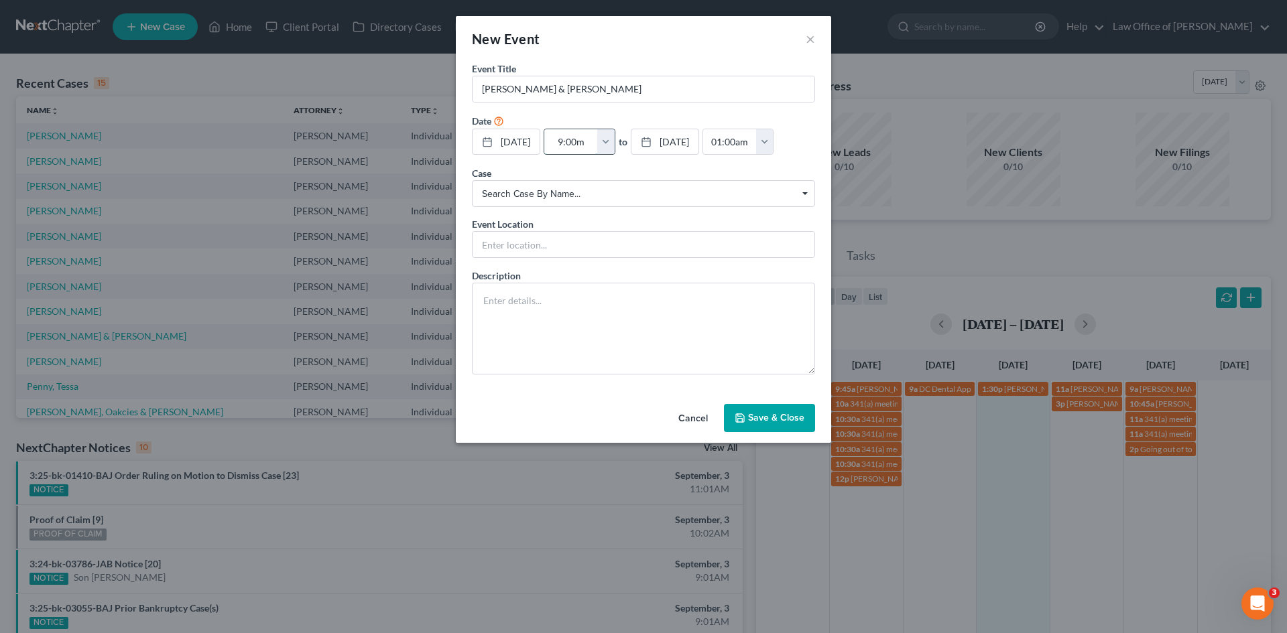
type input "10:00am"
type input "9:00a"
type input "01:00am"
type input "9:00am"
type input "10:00am"
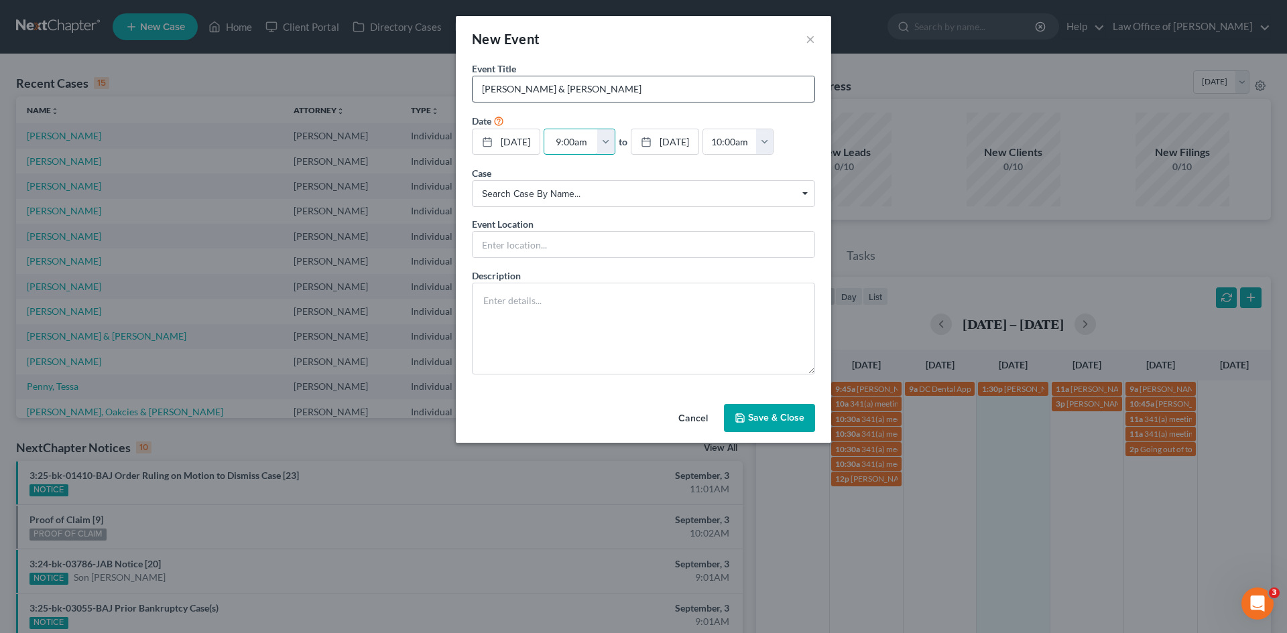
type input "9:00am"
click at [606, 87] on input "[PERSON_NAME] & [PERSON_NAME]" at bounding box center [643, 88] width 342 height 25
type input "[PERSON_NAME] & [PERSON_NAME]"
drag, startPoint x: 547, startPoint y: 242, endPoint x: 563, endPoint y: 256, distance: 21.4
click at [547, 242] on input "text" at bounding box center [643, 244] width 342 height 25
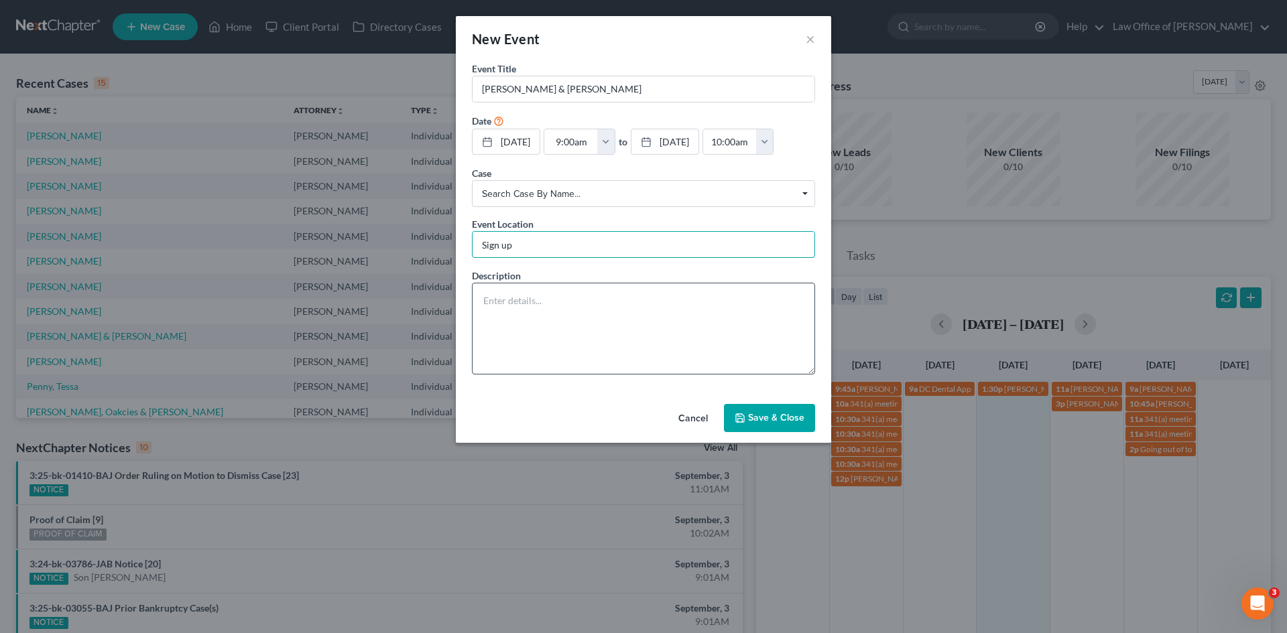
type input "Sign up"
click at [520, 320] on textarea at bounding box center [643, 329] width 343 height 92
type textarea "$900 down payment"
click at [787, 407] on button "Save & Close" at bounding box center [769, 418] width 91 height 28
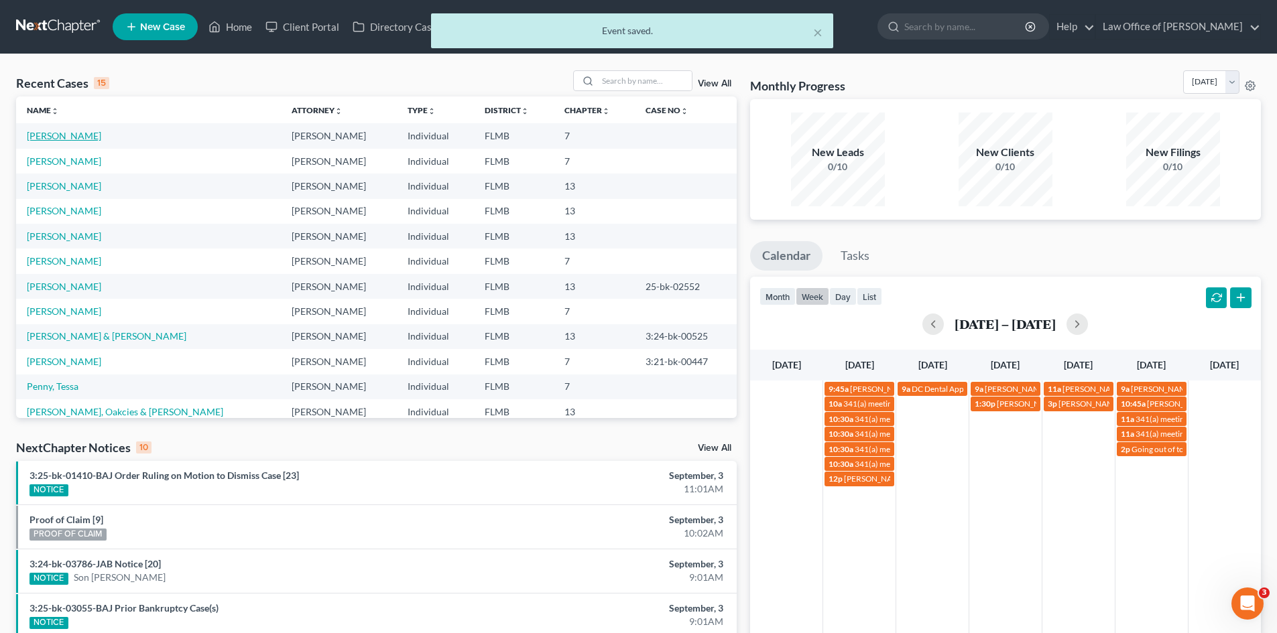
click at [56, 138] on link "[PERSON_NAME]" at bounding box center [64, 135] width 74 height 11
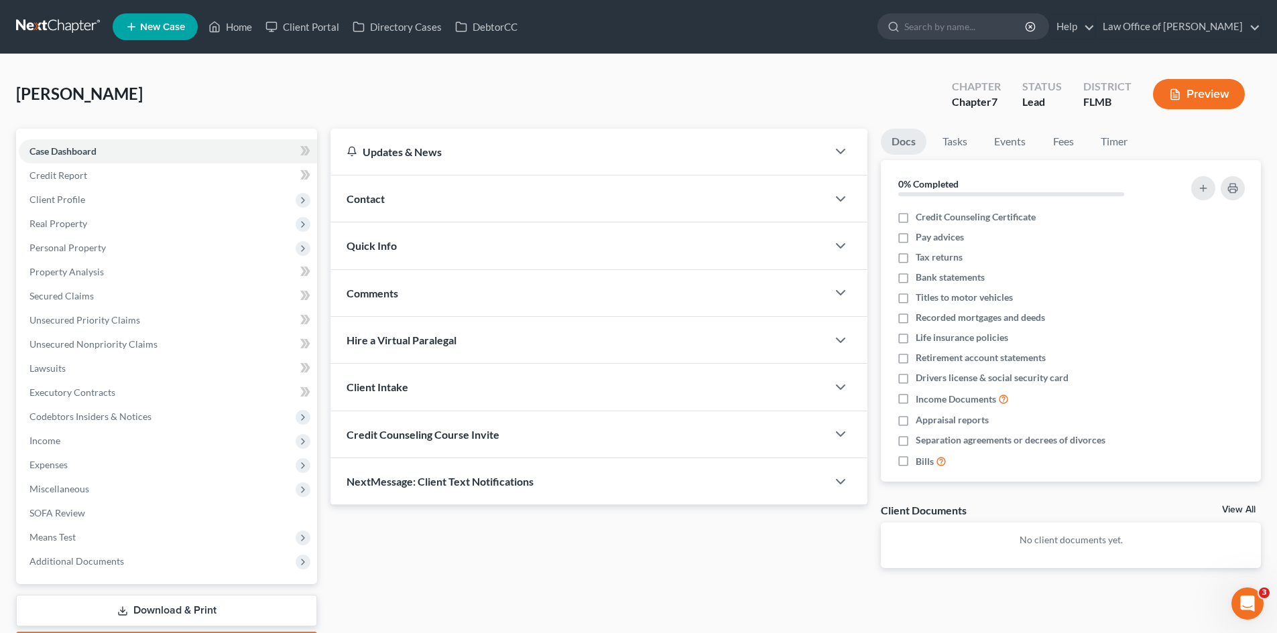
click at [401, 206] on div "Contact" at bounding box center [578, 199] width 497 height 46
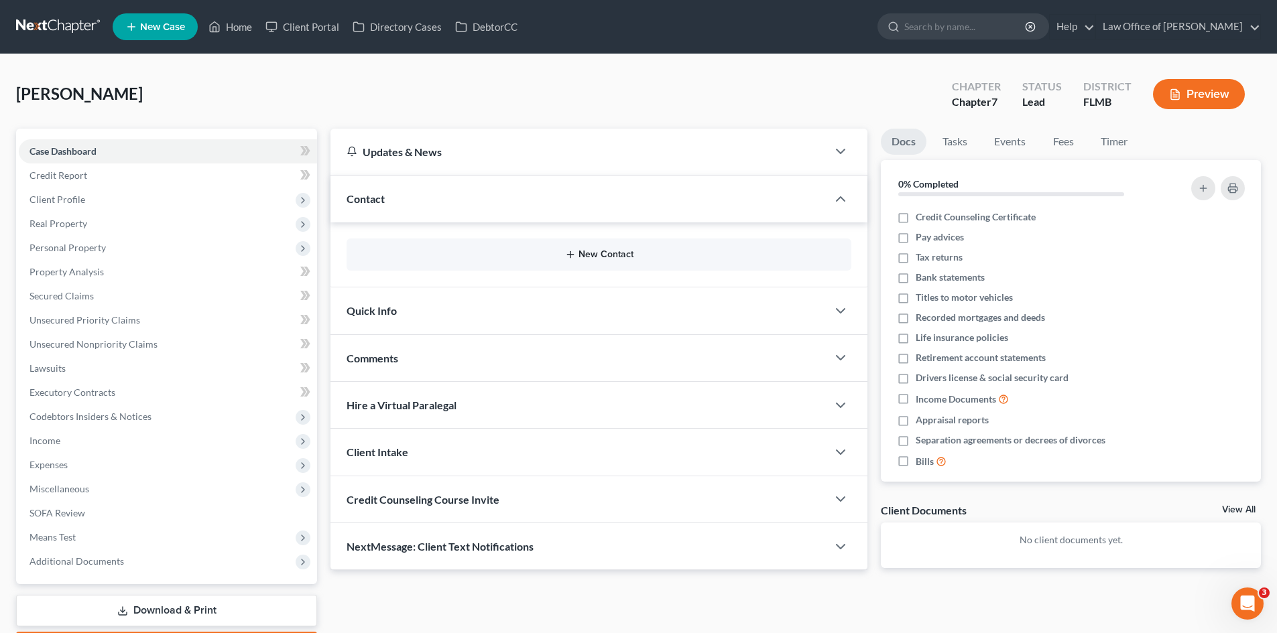
click at [578, 251] on button "New Contact" at bounding box center [598, 254] width 483 height 11
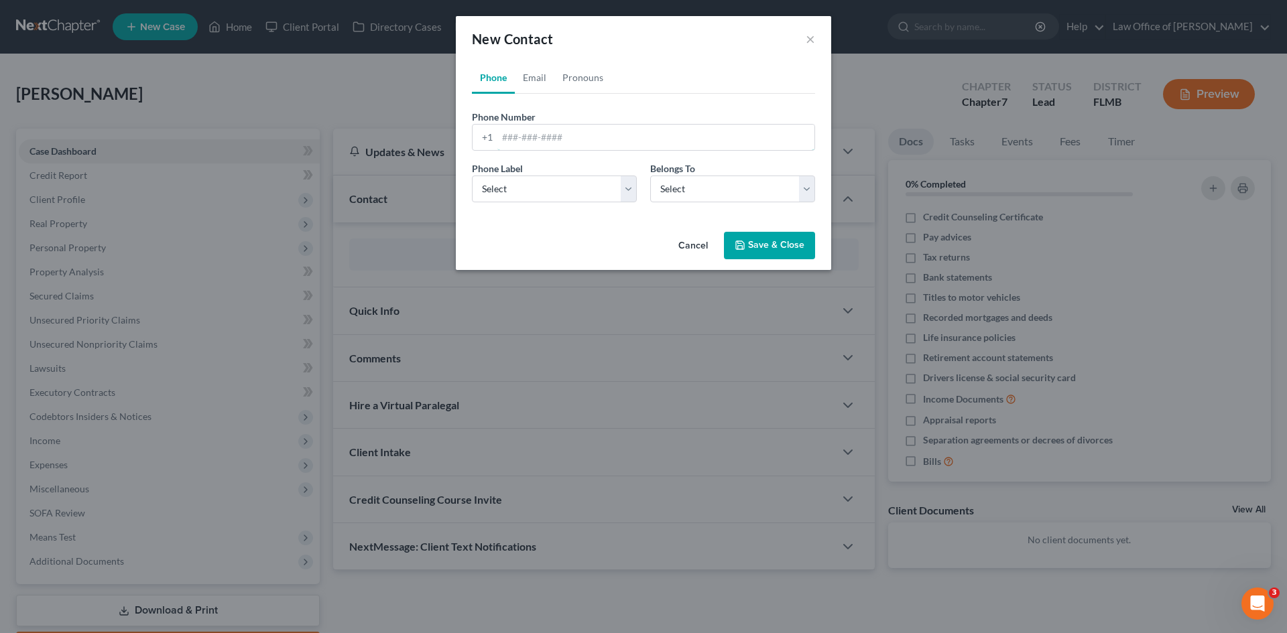
drag, startPoint x: 516, startPoint y: 138, endPoint x: 323, endPoint y: 109, distance: 195.2
click at [516, 138] on input "tel" at bounding box center [655, 137] width 317 height 25
type input "9044183109"
click at [509, 194] on select "Select Mobile Home Work Other" at bounding box center [554, 189] width 165 height 27
select select "0"
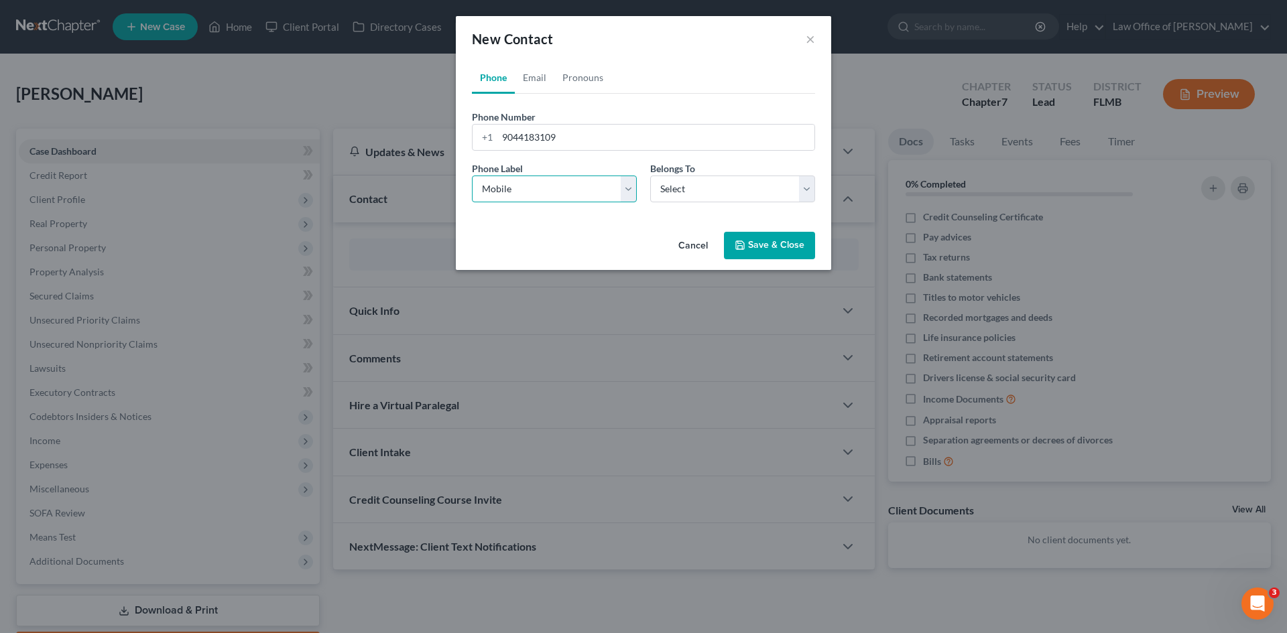
click at [472, 176] on select "Select Mobile Home Work Other" at bounding box center [554, 189] width 165 height 27
drag, startPoint x: 712, startPoint y: 185, endPoint x: 703, endPoint y: 202, distance: 18.9
click at [712, 185] on select "Select Client Other" at bounding box center [732, 189] width 165 height 27
select select "0"
click at [650, 176] on select "Select Client Other" at bounding box center [732, 189] width 165 height 27
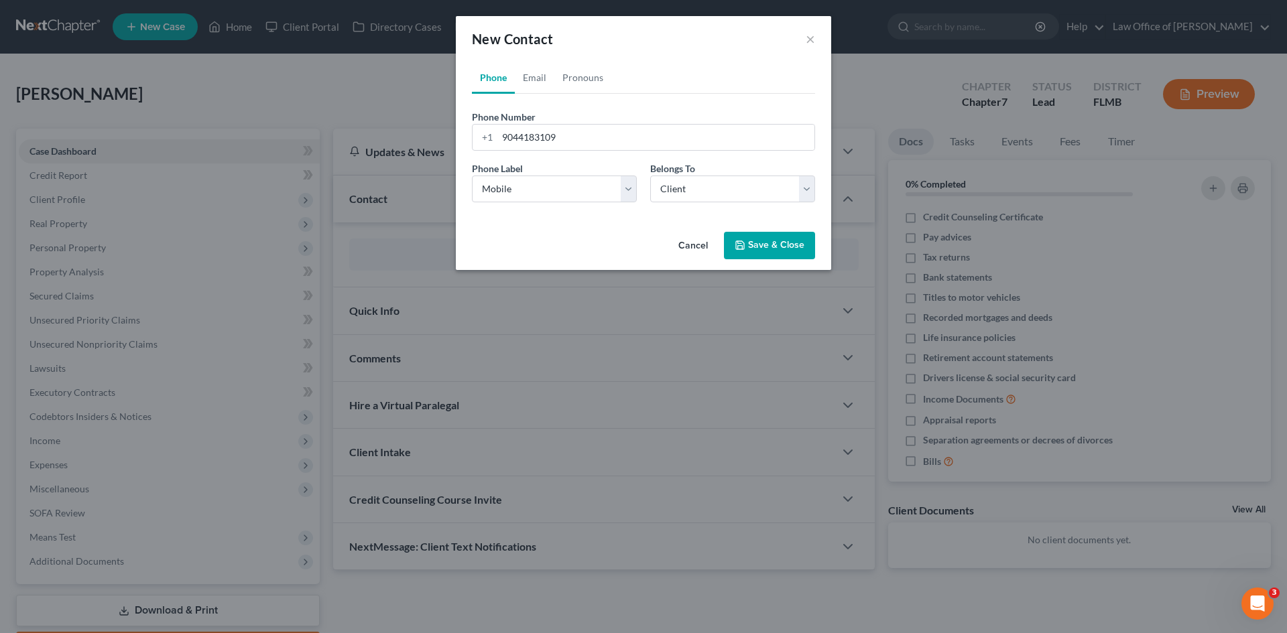
click at [747, 249] on button "Save & Close" at bounding box center [769, 246] width 91 height 28
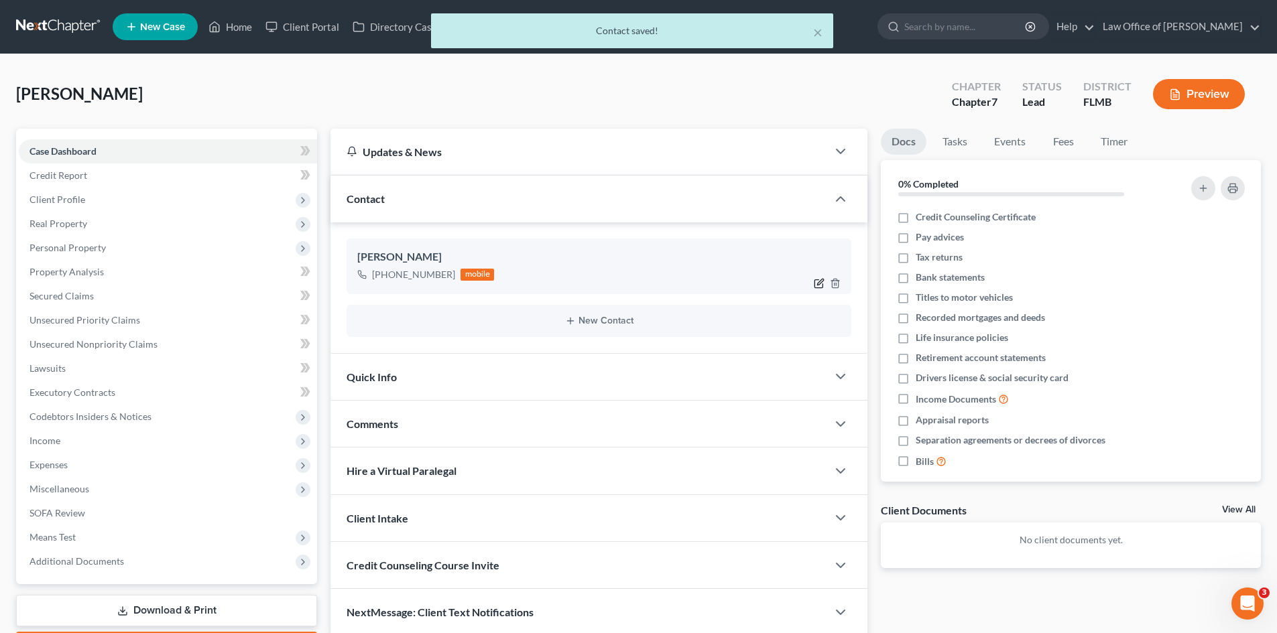
click at [816, 283] on icon "button" at bounding box center [819, 283] width 11 height 11
select select "0"
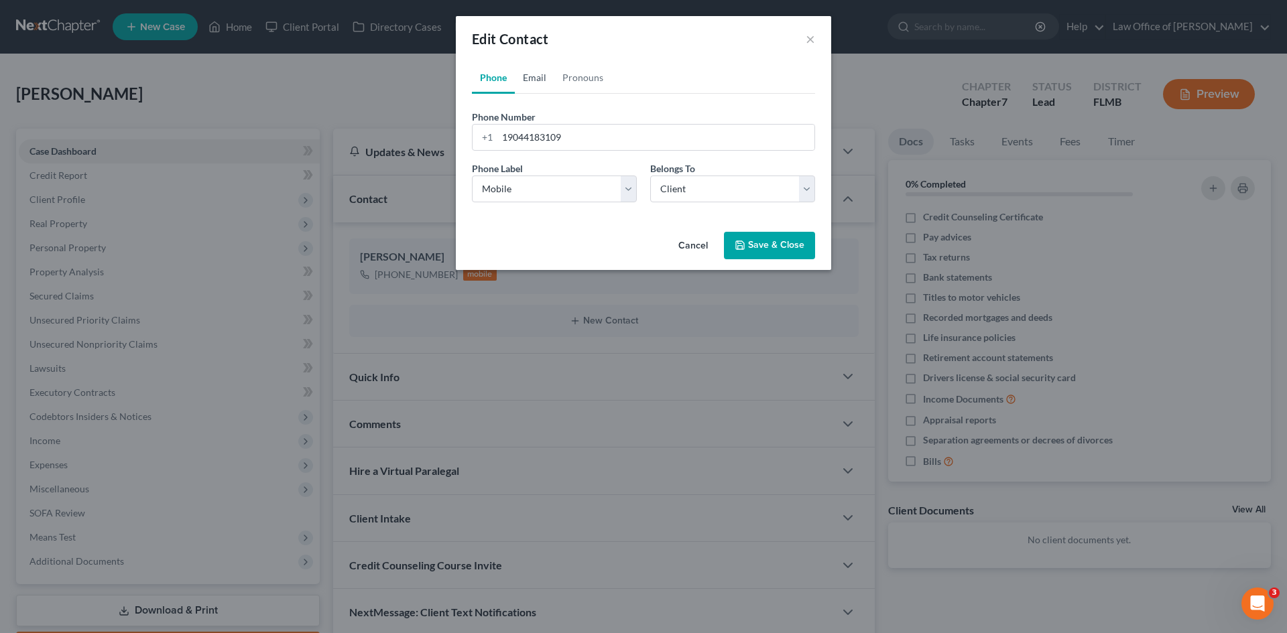
click at [532, 78] on link "Email" at bounding box center [535, 78] width 40 height 32
click at [579, 131] on input "email" at bounding box center [655, 137] width 317 height 25
paste input "[EMAIL_ADDRESS][DOMAIN_NAME]"
type input "[EMAIL_ADDRESS][DOMAIN_NAME]"
drag, startPoint x: 539, startPoint y: 192, endPoint x: 534, endPoint y: 201, distance: 10.5
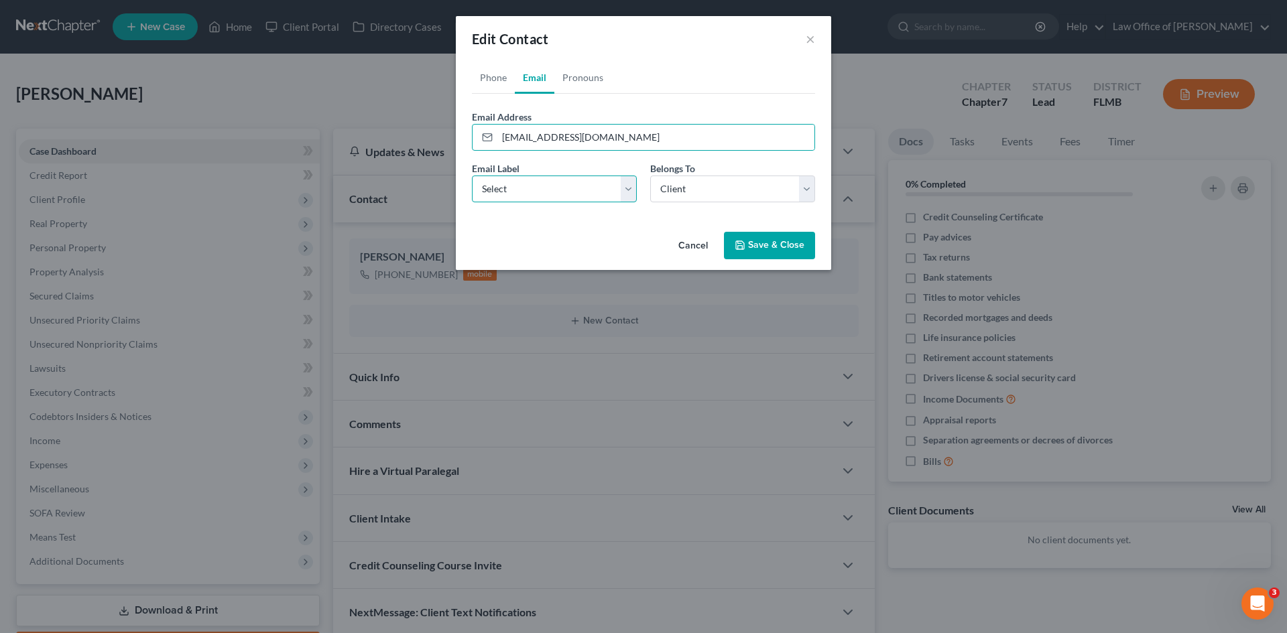
click at [539, 191] on select "Select Home Work Other" at bounding box center [554, 189] width 165 height 27
select select "0"
click at [472, 176] on select "Select Home Work Other" at bounding box center [554, 189] width 165 height 27
click at [766, 242] on button "Save & Close" at bounding box center [769, 246] width 91 height 28
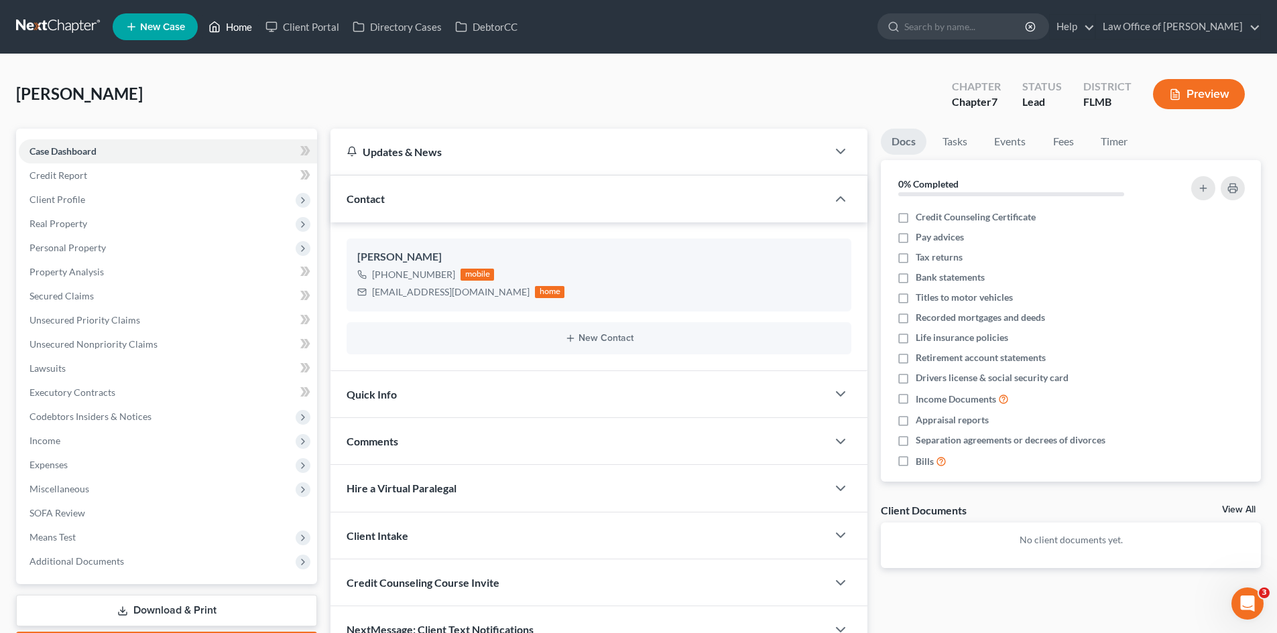
click at [235, 26] on link "Home" at bounding box center [230, 27] width 57 height 24
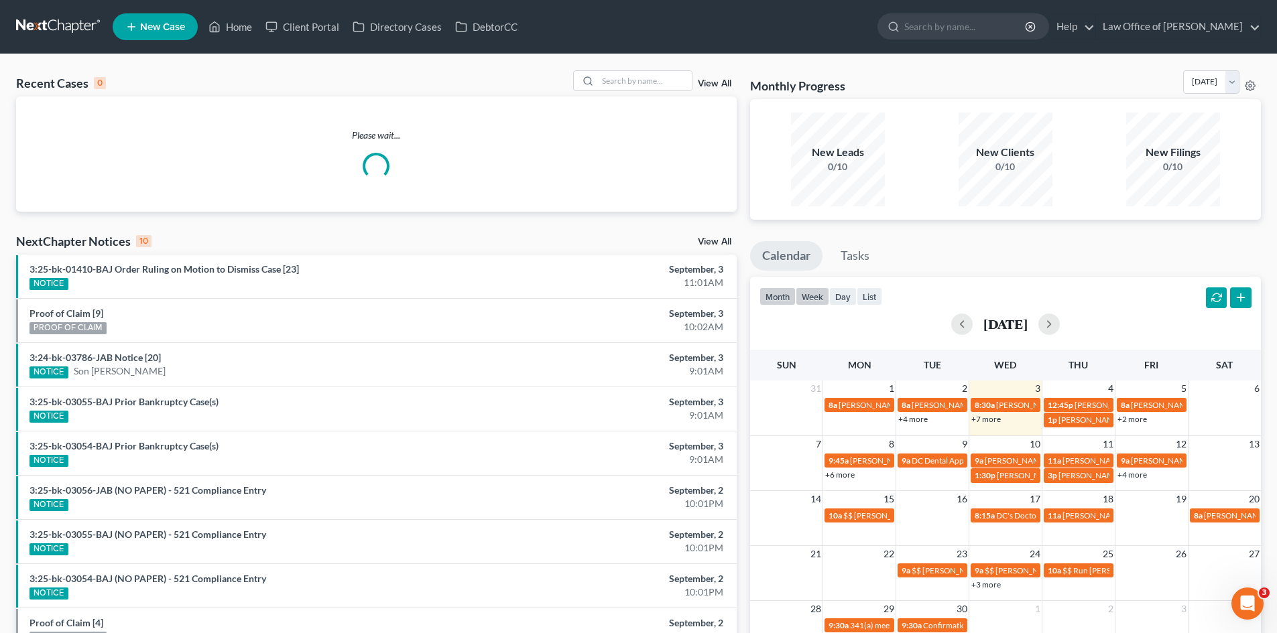
click at [827, 297] on button "week" at bounding box center [812, 296] width 34 height 18
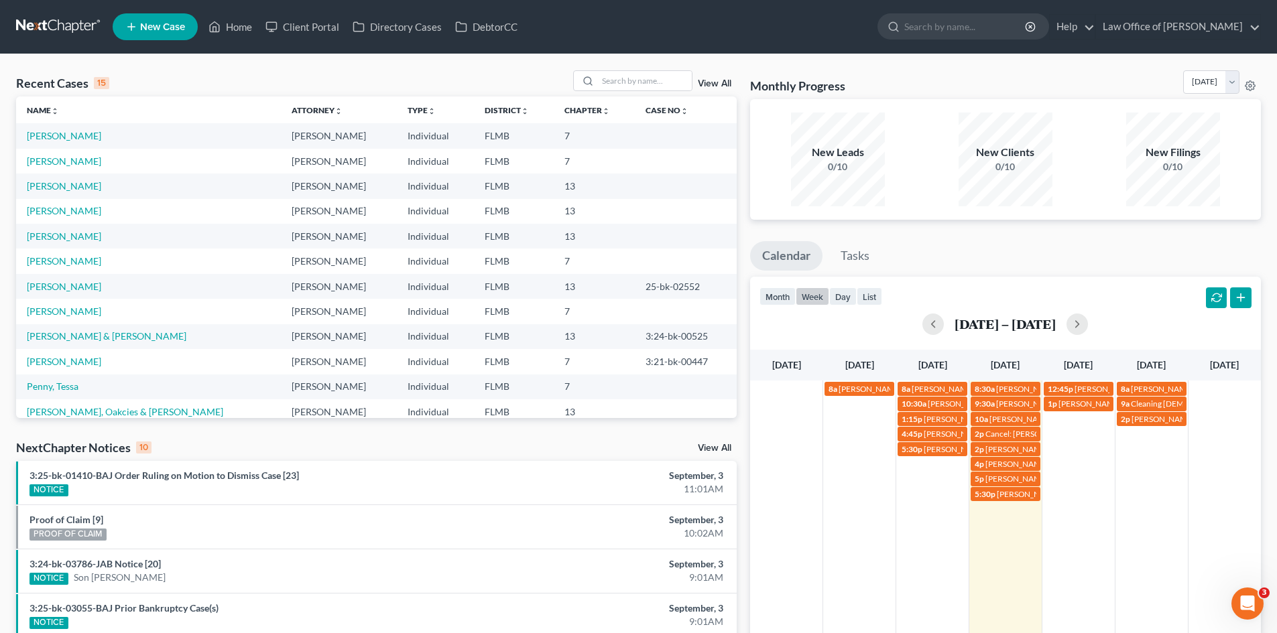
drag, startPoint x: 1166, startPoint y: 332, endPoint x: 1106, endPoint y: 341, distance: 61.0
click at [1122, 346] on div "month week day list [DATE] – [DATE] [DATE] [DATE] [DATE] [DATE] [DATE] [DATE] […" at bounding box center [1005, 495] width 511 height 436
click at [1088, 324] on button "button" at bounding box center [1076, 324] width 21 height 21
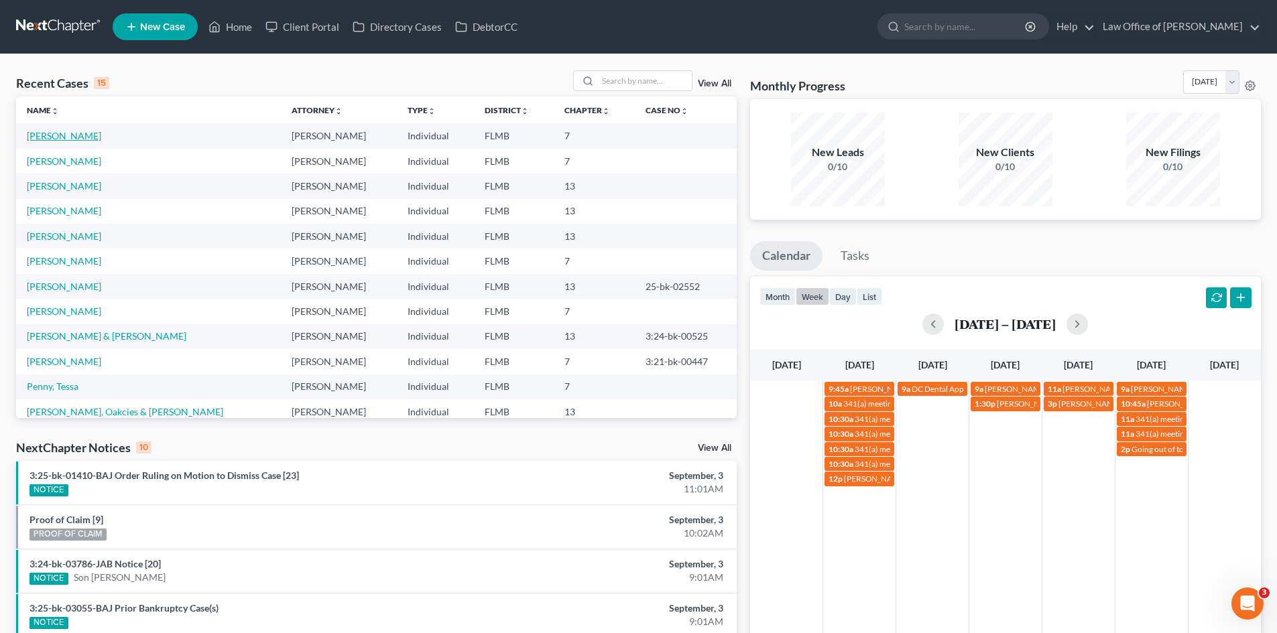
click at [54, 138] on link "[PERSON_NAME]" at bounding box center [64, 135] width 74 height 11
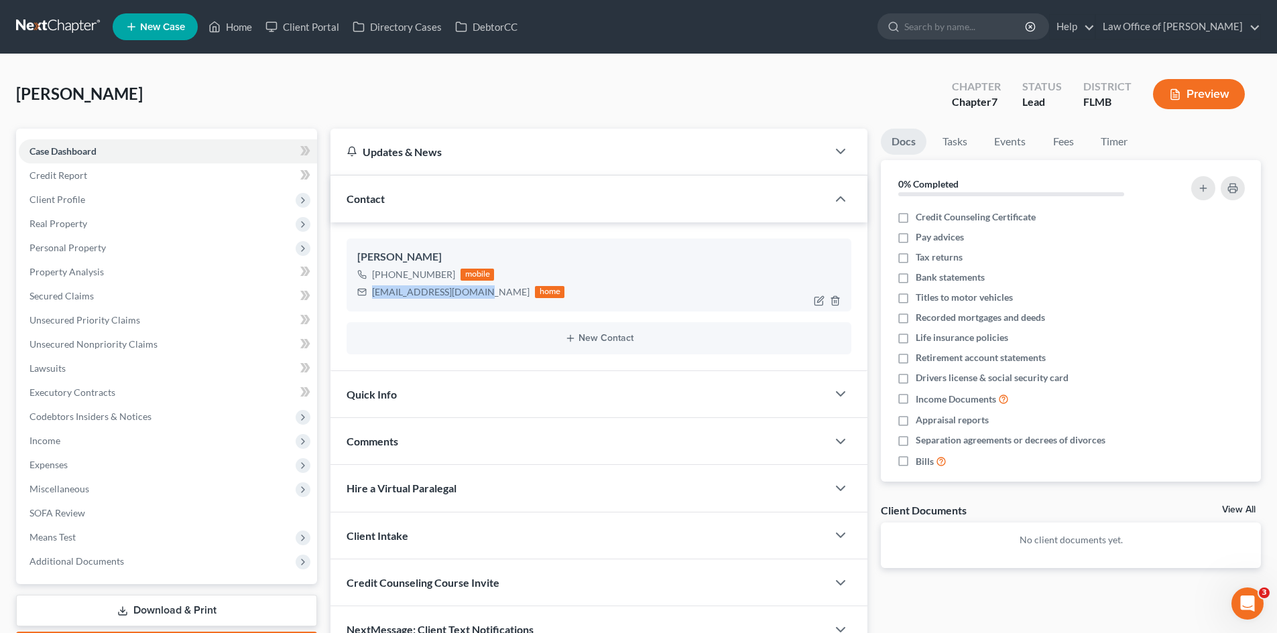
drag, startPoint x: 477, startPoint y: 294, endPoint x: 391, endPoint y: 294, distance: 86.5
click at [373, 293] on div "[EMAIL_ADDRESS][DOMAIN_NAME]" at bounding box center [450, 291] width 157 height 13
copy div "[EMAIL_ADDRESS][DOMAIN_NAME]"
click at [251, 25] on link "Home" at bounding box center [230, 27] width 57 height 24
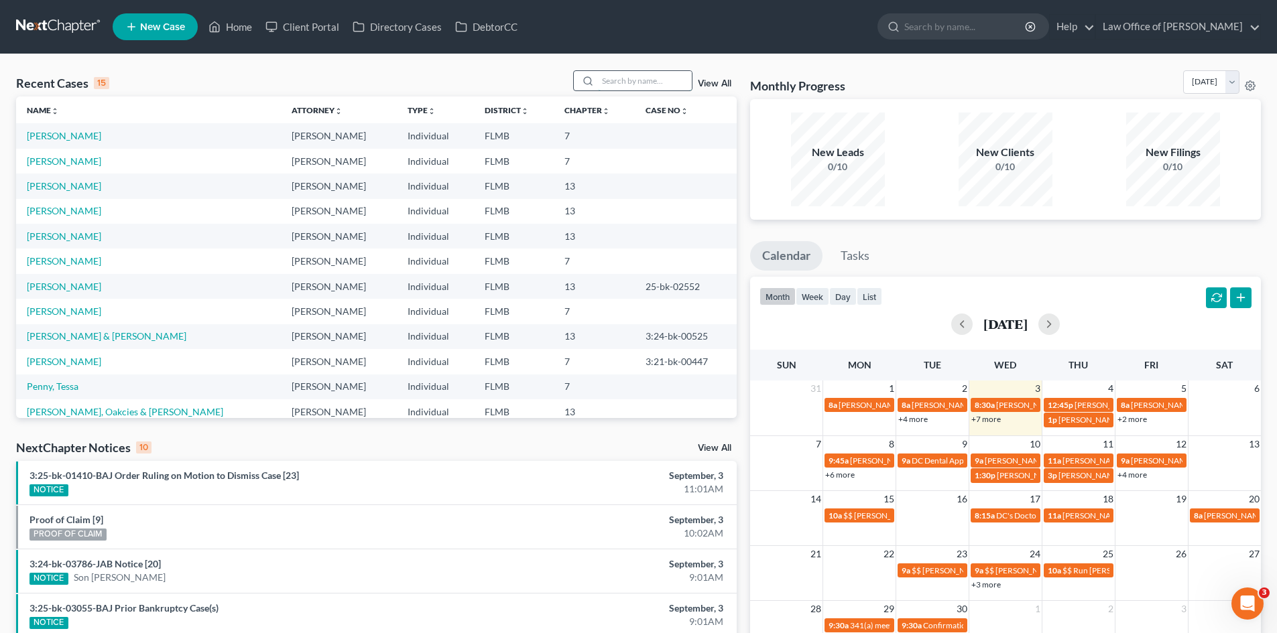
click at [618, 83] on input "search" at bounding box center [645, 80] width 94 height 19
drag, startPoint x: 829, startPoint y: 304, endPoint x: 822, endPoint y: 299, distance: 8.6
click at [829, 304] on button "week" at bounding box center [812, 296] width 34 height 18
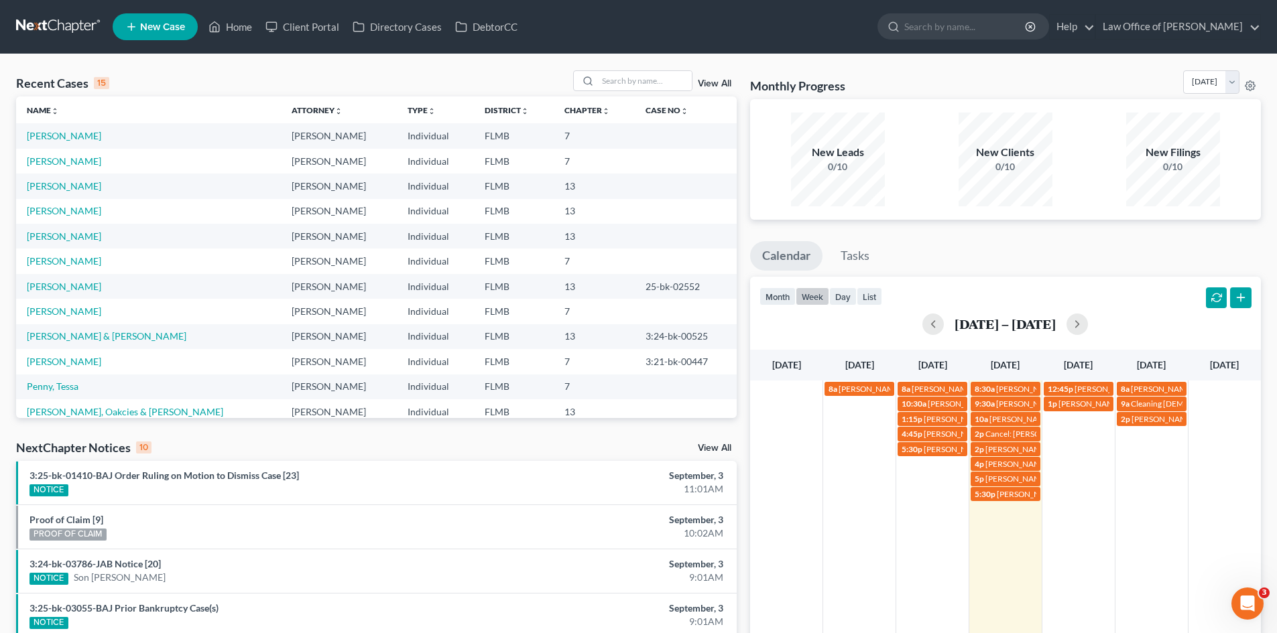
click at [1078, 450] on td "1p [PERSON_NAME]" at bounding box center [1077, 448] width 73 height 105
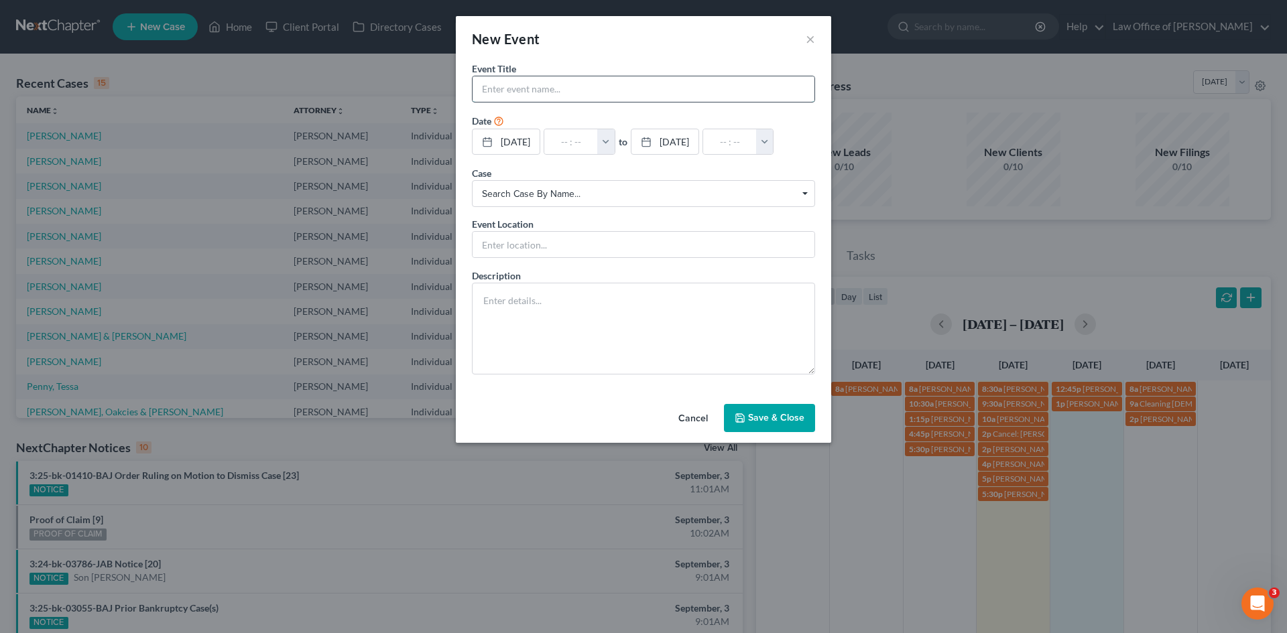
click at [517, 91] on input "text" at bounding box center [643, 88] width 342 height 25
click at [599, 88] on input "Meet [PERSON_NAME] ?" at bounding box center [643, 88] width 342 height 25
type input "Meet [PERSON_NAME] ? [PHONE_NUMBER]"
click at [570, 142] on input "text" at bounding box center [571, 141] width 54 height 25
type input "9"
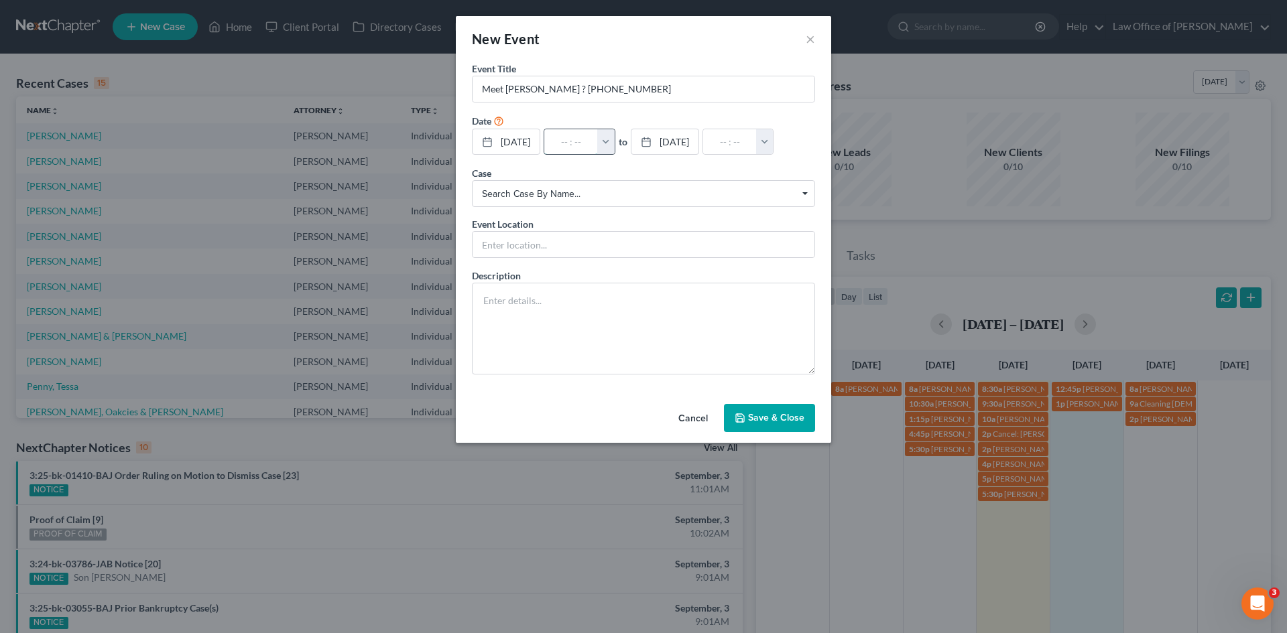
type input "01:00am"
type input "9:"
type input "10:00am"
type input "9:0"
type input "01:00am"
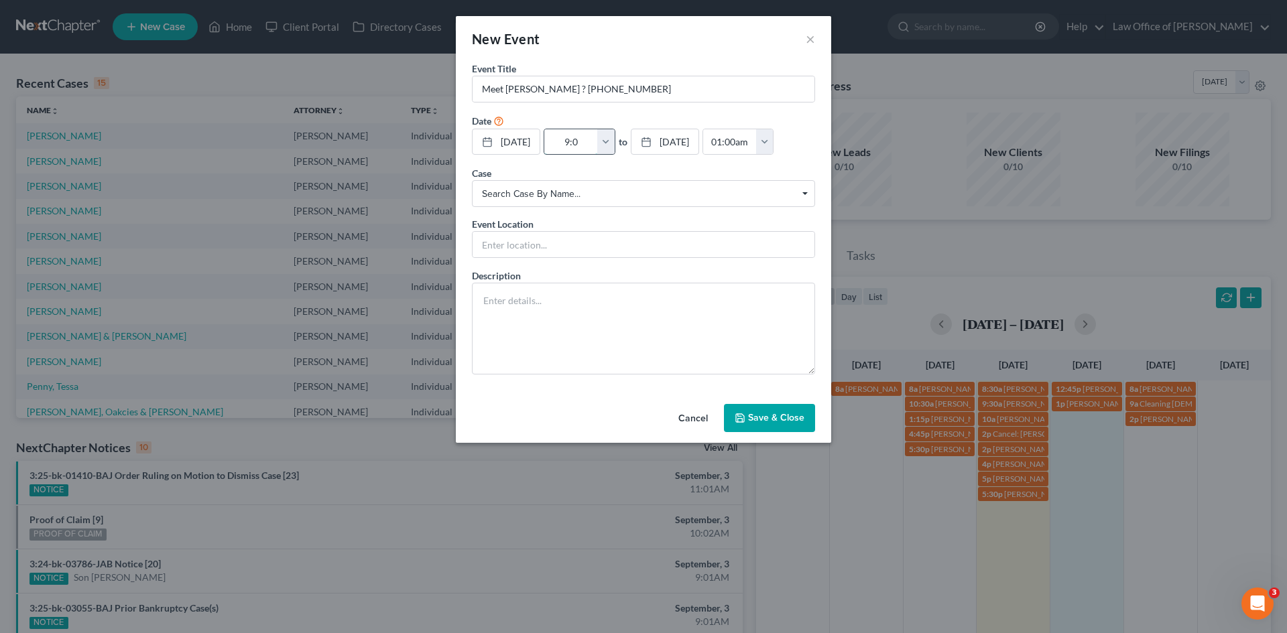
type input "9:00"
type input "10:00am"
type input "9:00a"
type input "01:00am"
type input "9:00am"
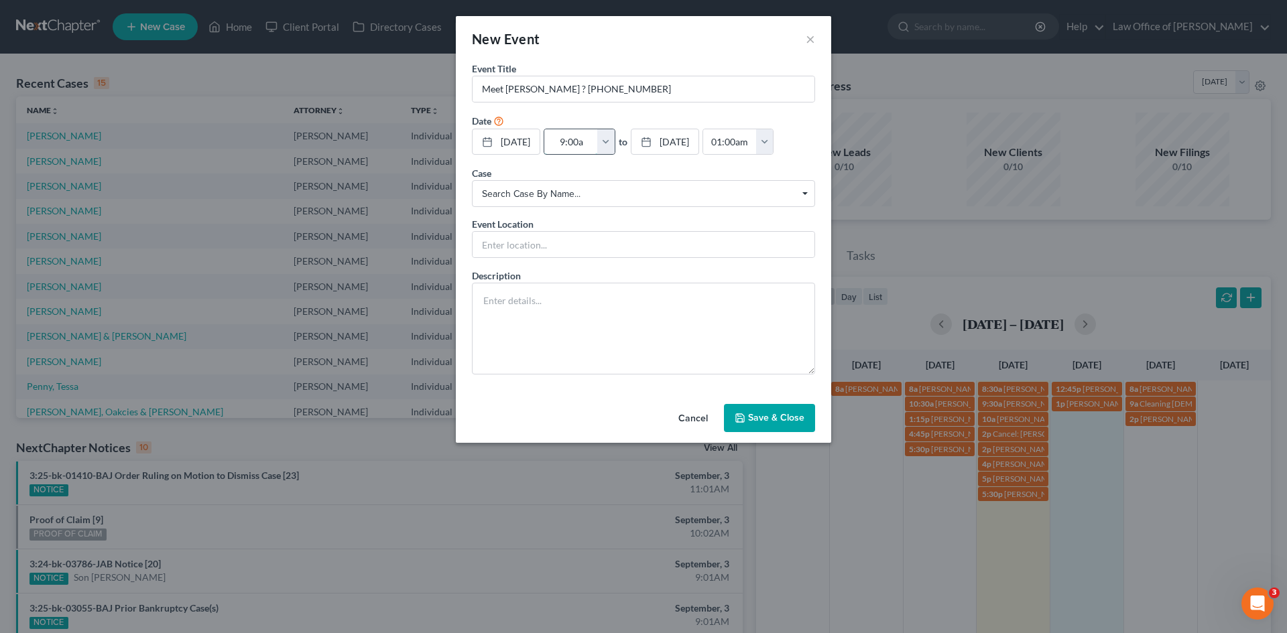
type input "10:00am"
type input "9:00am"
click at [541, 244] on input "text" at bounding box center [643, 244] width 342 height 25
click at [774, 405] on button "Save & Close" at bounding box center [769, 418] width 91 height 28
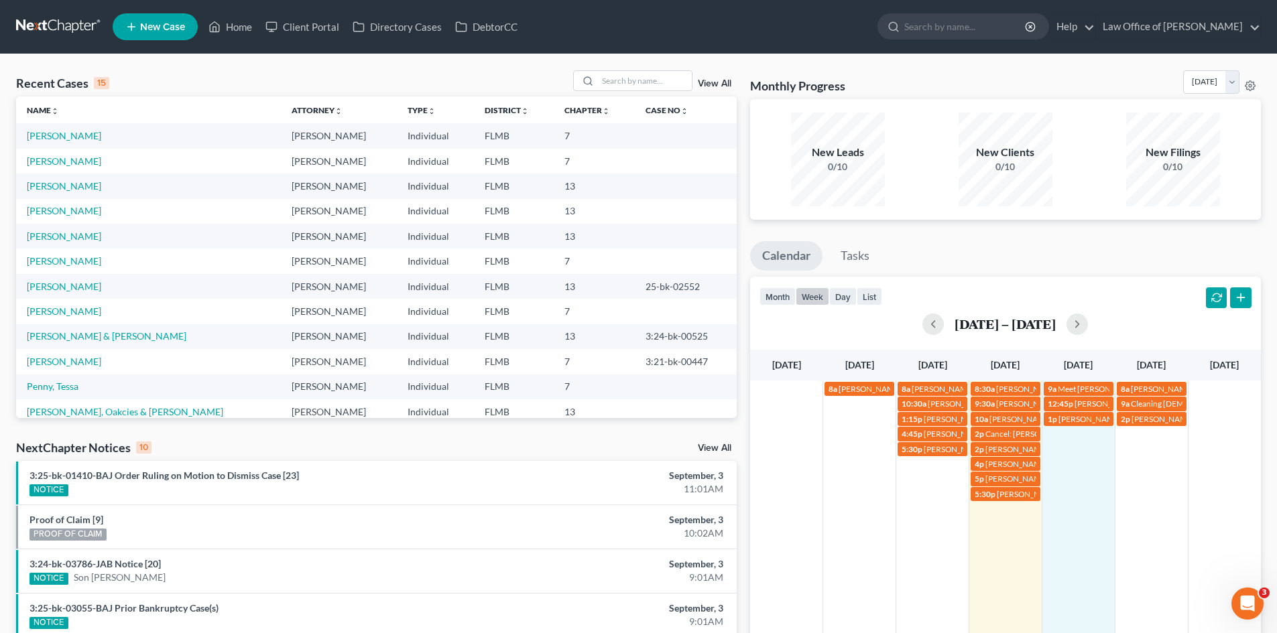
click at [814, 297] on button "week" at bounding box center [812, 296] width 34 height 18
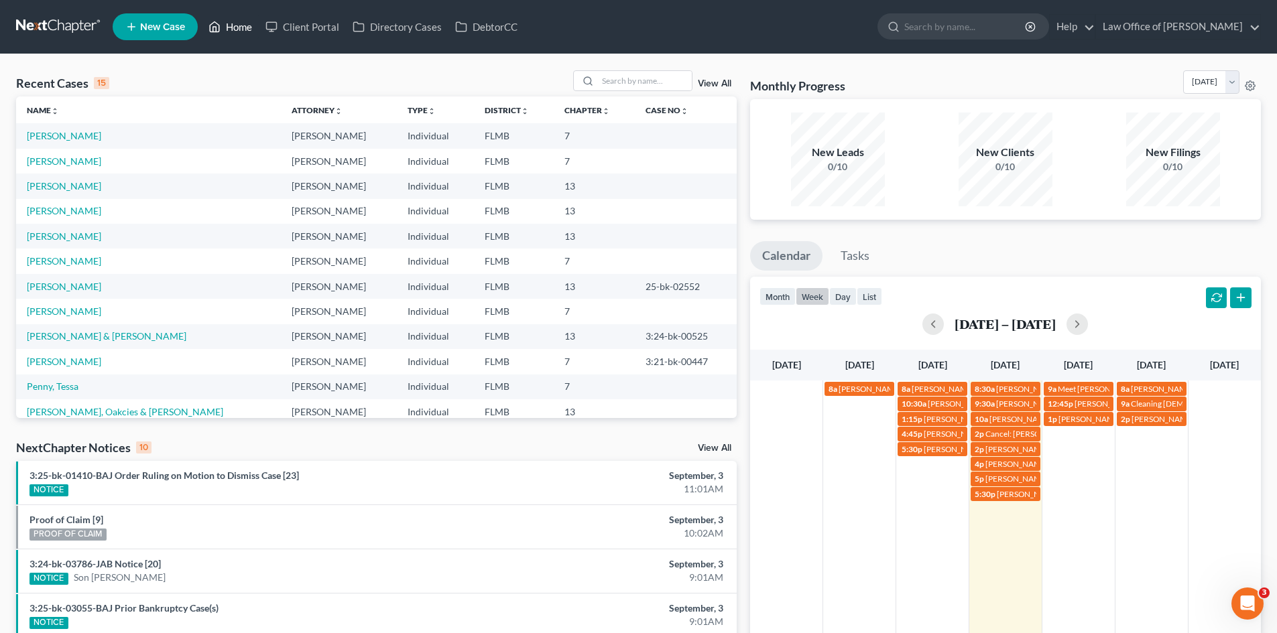
click at [214, 25] on icon at bounding box center [214, 27] width 12 height 16
click at [1093, 384] on span "Meet [PERSON_NAME] ? [PHONE_NUMBER]" at bounding box center [1136, 389] width 159 height 10
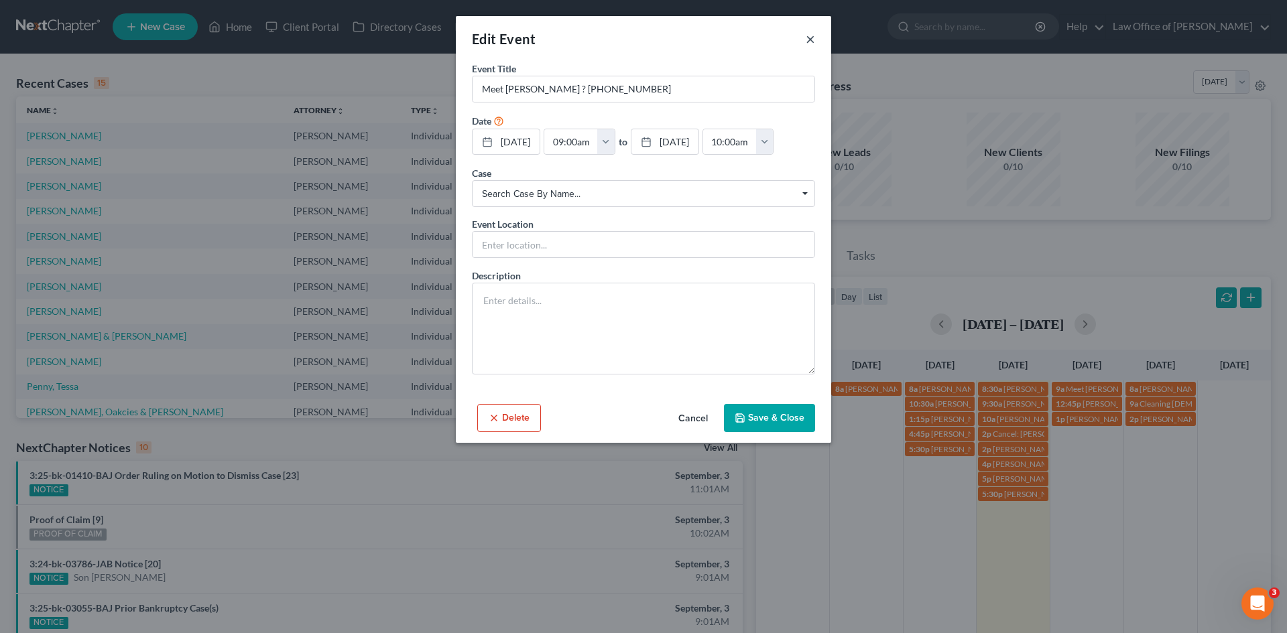
click at [810, 40] on button "×" at bounding box center [810, 39] width 9 height 16
